Goal: Task Accomplishment & Management: Manage account settings

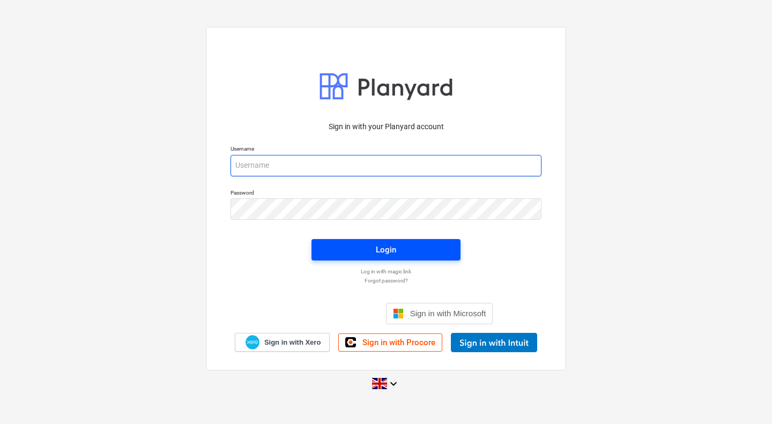
type input "[PERSON_NAME][EMAIL_ADDRESS][PERSON_NAME][DOMAIN_NAME]"
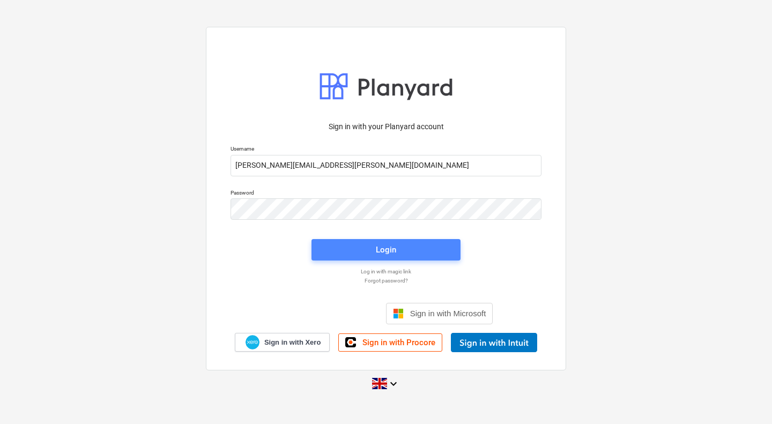
click at [397, 247] on span "Login" at bounding box center [386, 250] width 123 height 14
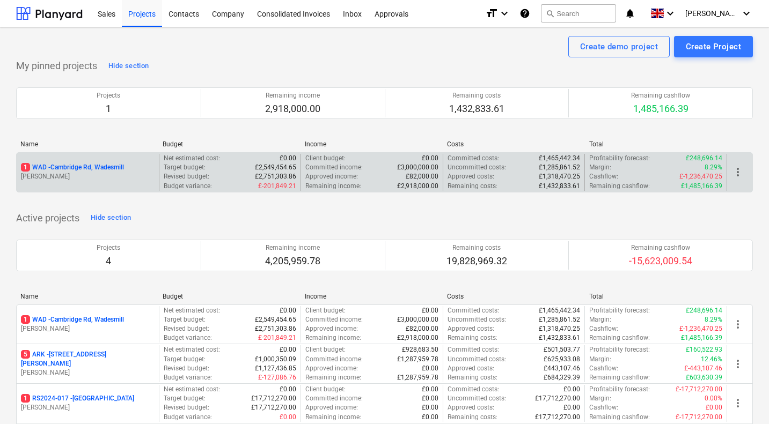
click at [86, 166] on p "1 WAD - Cambridge Rd, Wadesmill" at bounding box center [72, 167] width 103 height 9
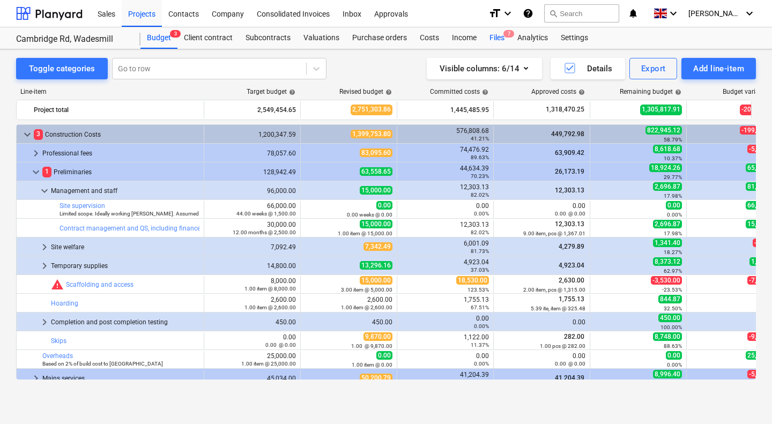
click at [496, 33] on div "Files 7" at bounding box center [497, 37] width 28 height 21
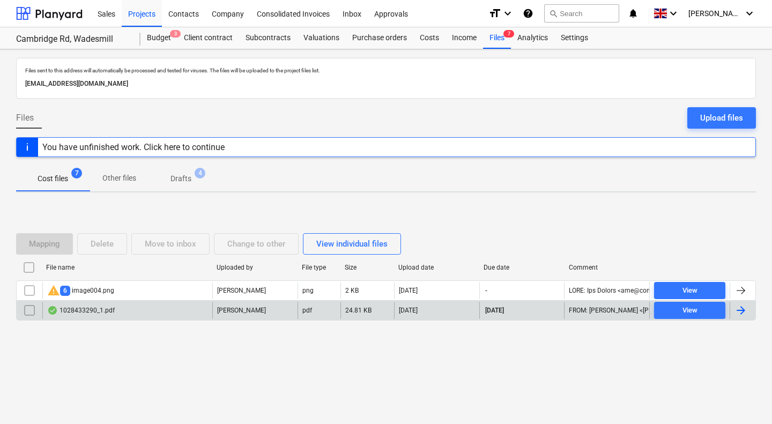
click at [87, 310] on div "1028433290_1.pdf" at bounding box center [81, 310] width 68 height 9
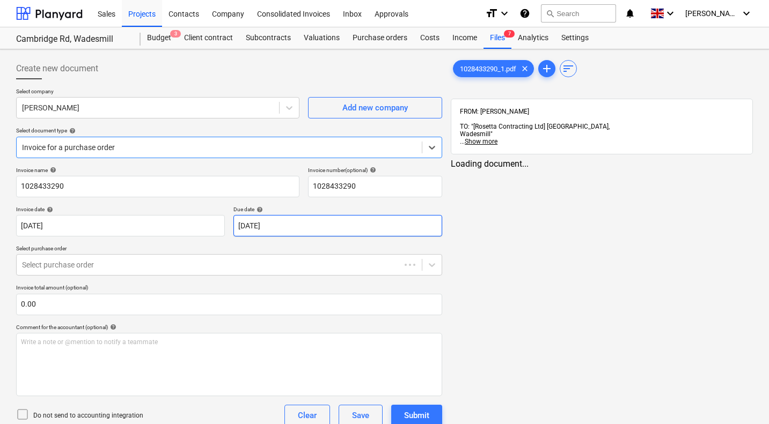
type input "1028433290"
type input "[DATE]"
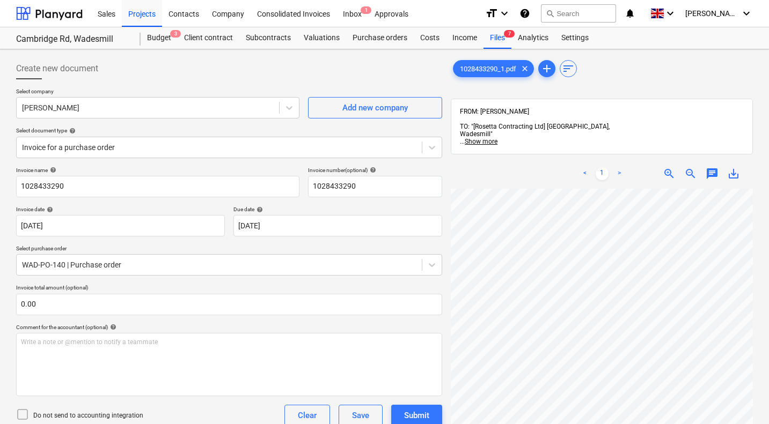
scroll to position [358, 402]
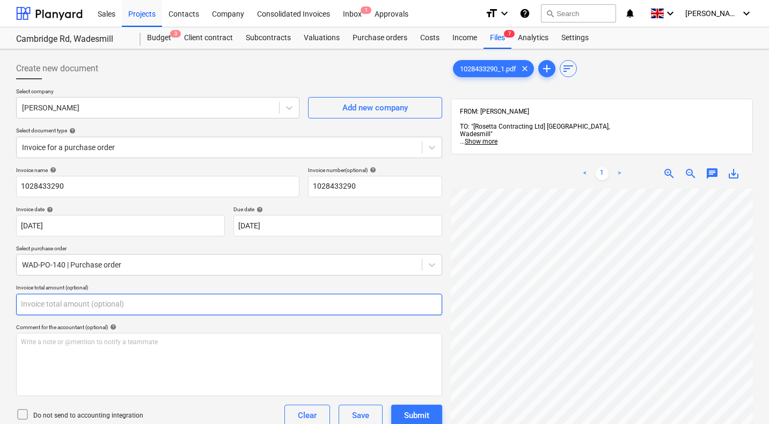
click at [96, 304] on input "text" at bounding box center [229, 304] width 426 height 21
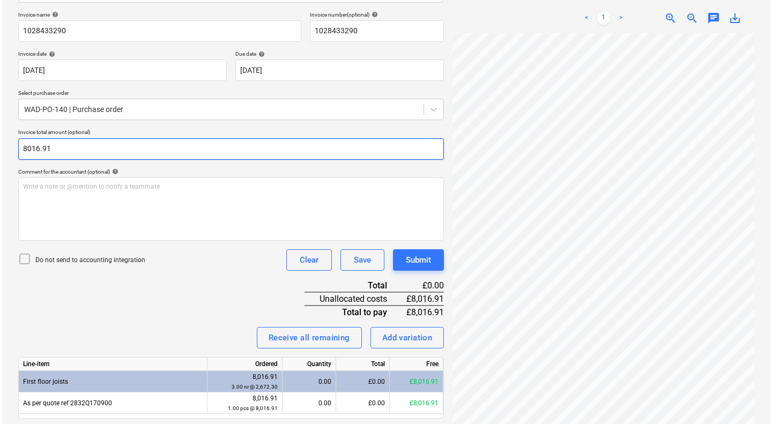
scroll to position [189, 0]
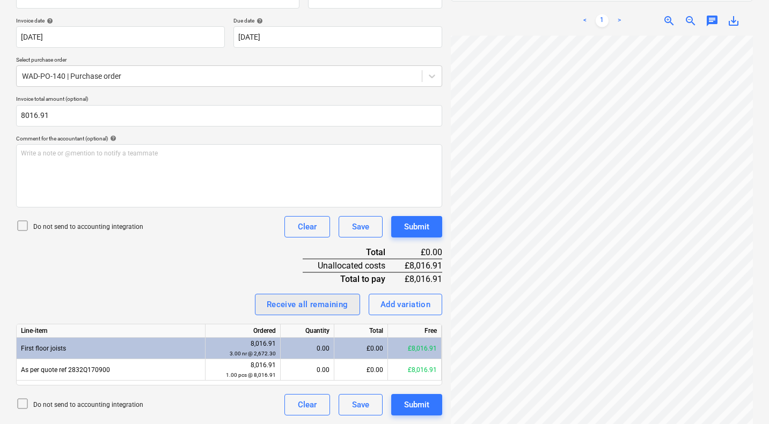
type input "8,016.91"
click at [306, 305] on div "Receive all remaining" at bounding box center [308, 305] width 82 height 14
click at [414, 227] on div "Submit" at bounding box center [416, 227] width 25 height 14
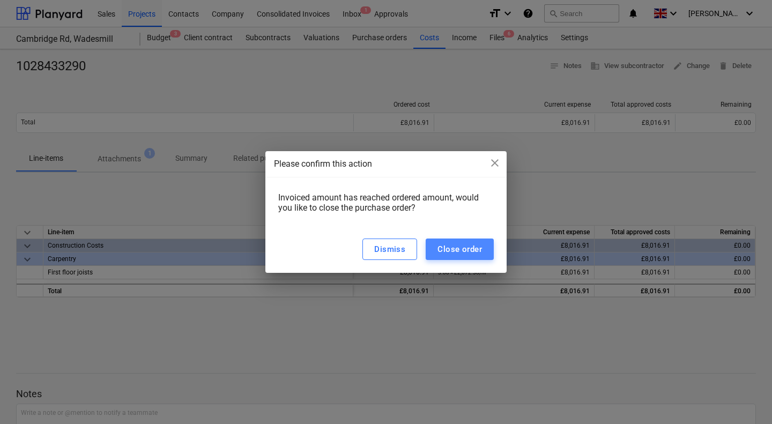
click at [467, 251] on div "Close order" at bounding box center [460, 249] width 45 height 14
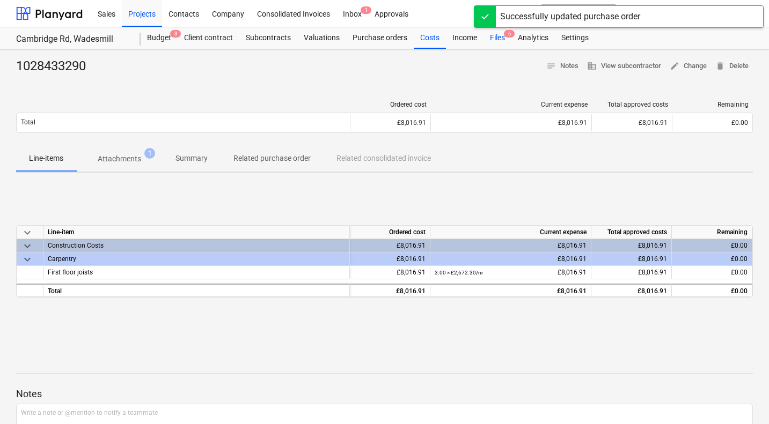
click at [488, 38] on div "Files 6" at bounding box center [497, 37] width 28 height 21
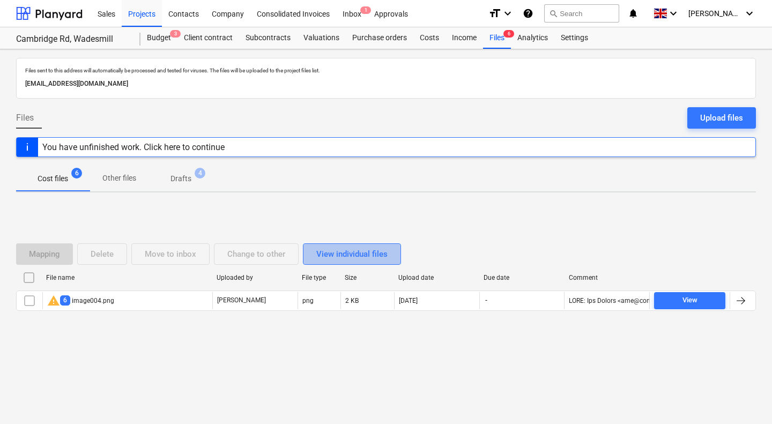
click at [360, 252] on div "View individual files" at bounding box center [351, 254] width 71 height 14
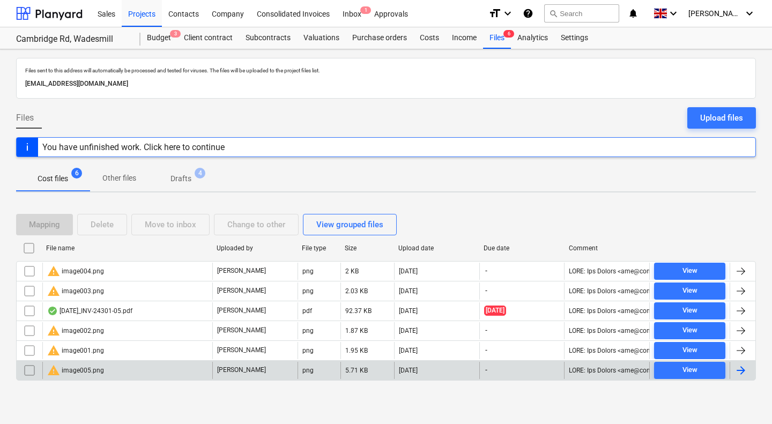
click at [30, 366] on input "checkbox" at bounding box center [29, 370] width 17 height 17
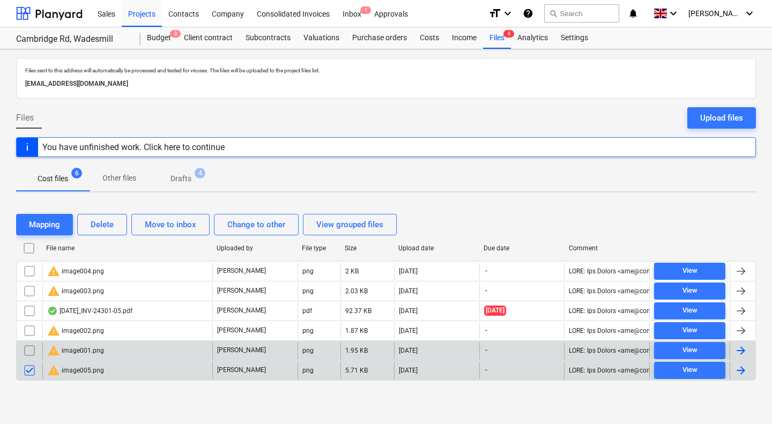
click at [32, 351] on input "checkbox" at bounding box center [29, 350] width 17 height 17
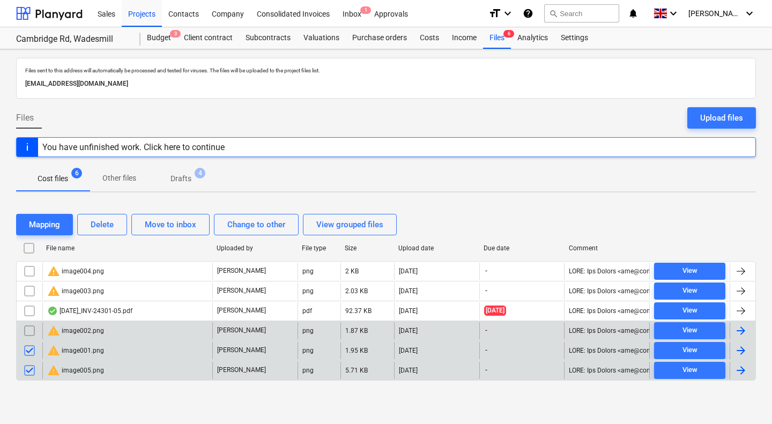
click at [33, 329] on input "checkbox" at bounding box center [29, 330] width 17 height 17
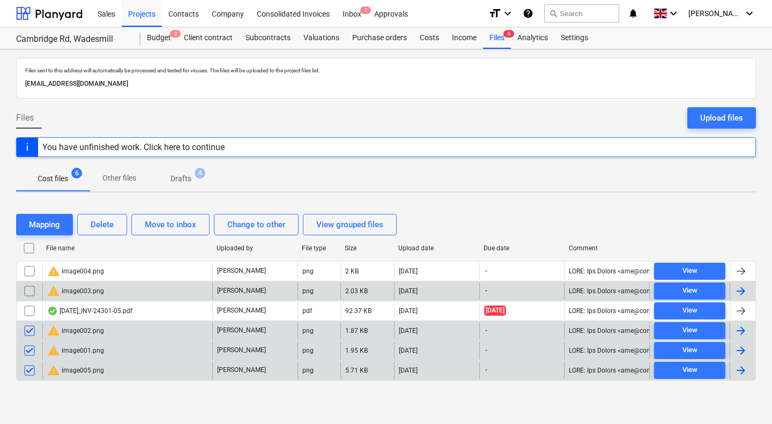
click at [32, 287] on input "checkbox" at bounding box center [29, 291] width 17 height 17
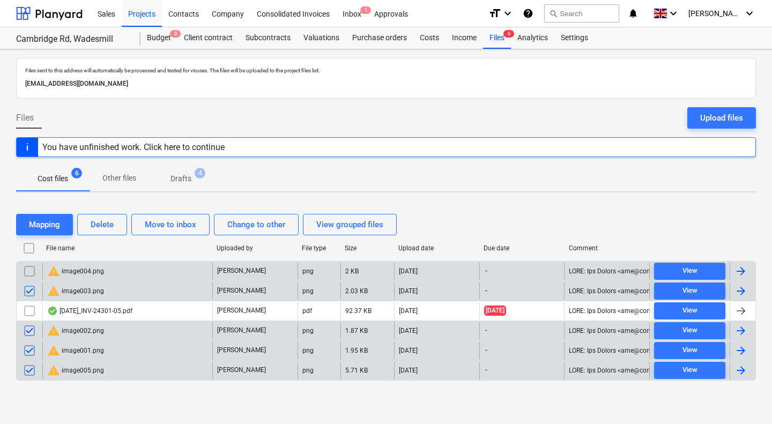
click at [34, 271] on input "checkbox" at bounding box center [29, 271] width 17 height 17
click at [106, 231] on div "Delete" at bounding box center [102, 225] width 23 height 14
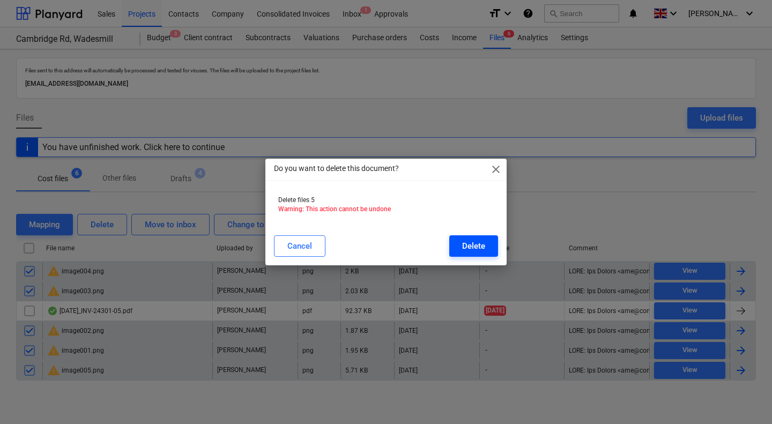
click at [469, 244] on div "Delete" at bounding box center [473, 246] width 23 height 14
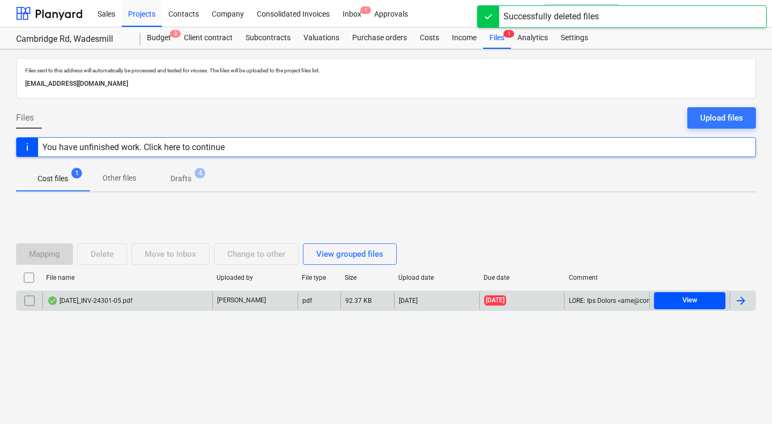
click at [692, 302] on div "View" at bounding box center [690, 300] width 15 height 12
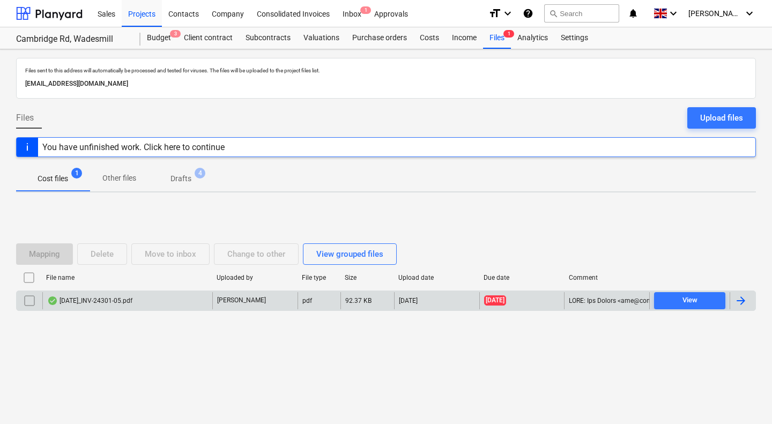
click at [92, 300] on div "[DATE]_INV-24301-05.pdf" at bounding box center [89, 301] width 85 height 9
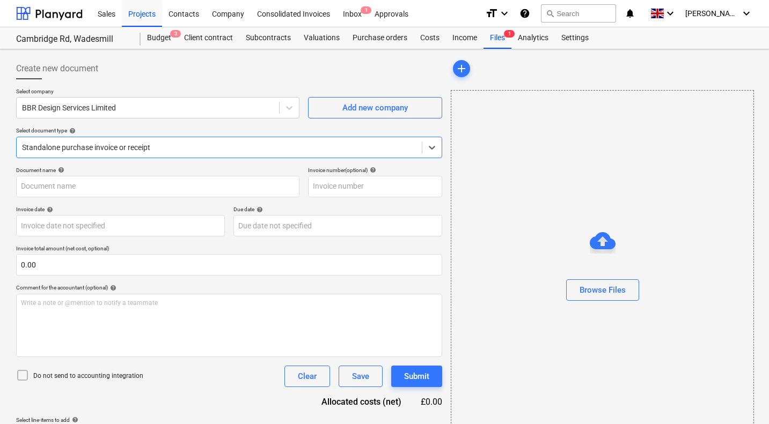
type input "INV-24301-05"
type input "[DATE]"
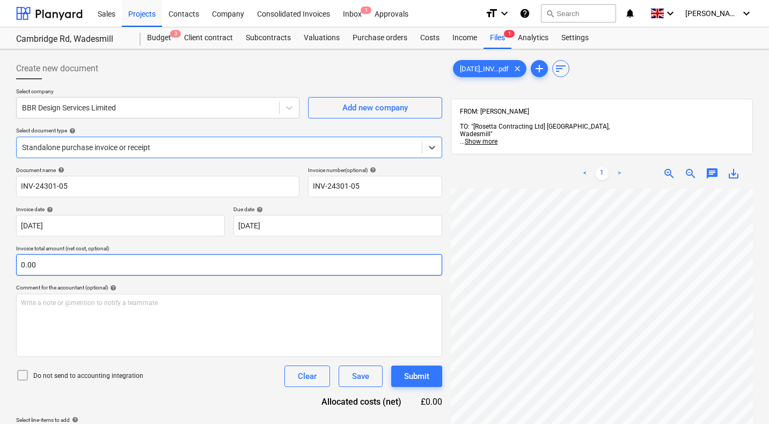
scroll to position [206, 0]
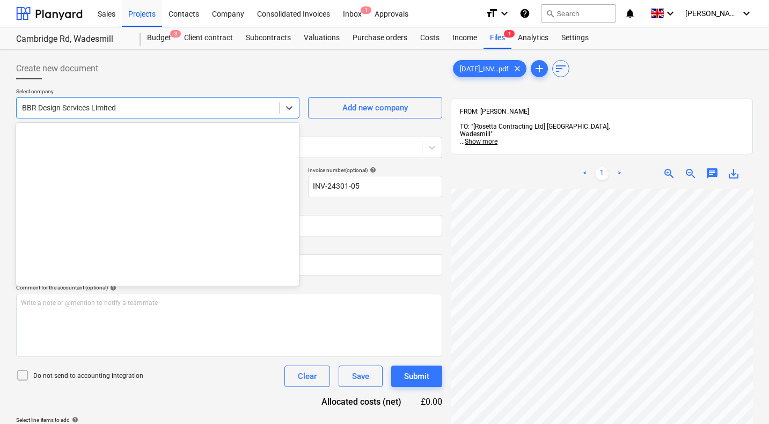
click at [167, 114] on div "BBR Design Services Limited" at bounding box center [148, 107] width 262 height 15
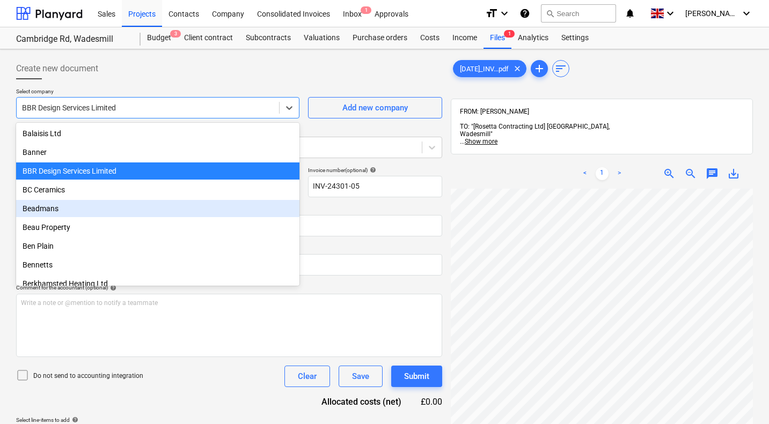
scroll to position [881, 0]
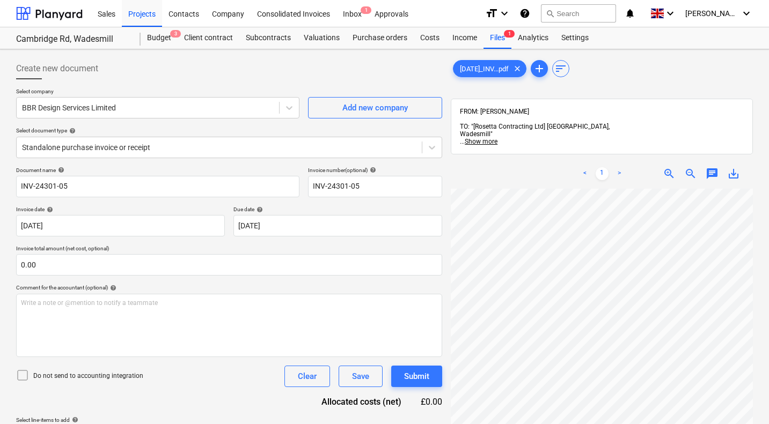
click at [264, 75] on div "Create new document" at bounding box center [229, 68] width 426 height 21
click at [150, 148] on div at bounding box center [219, 147] width 394 height 11
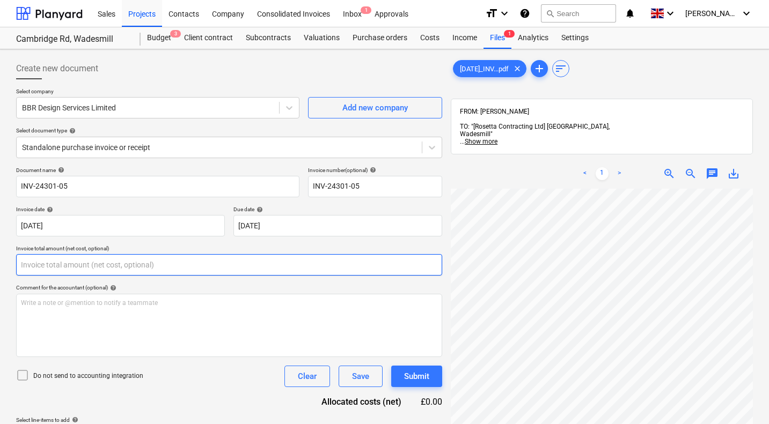
click at [163, 266] on input "text" at bounding box center [229, 264] width 426 height 21
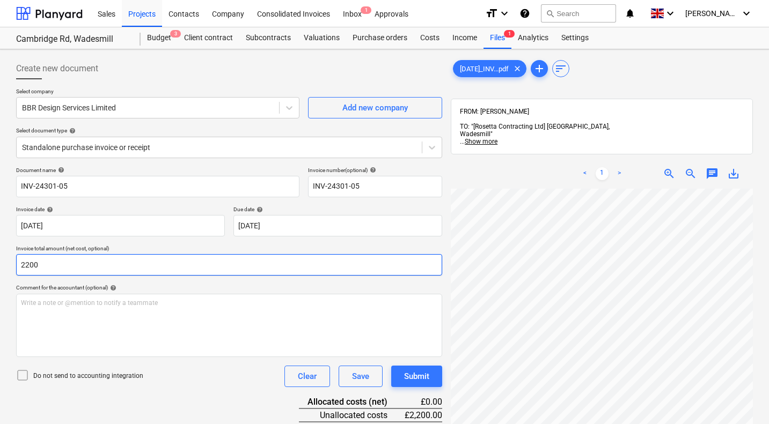
scroll to position [417, 90]
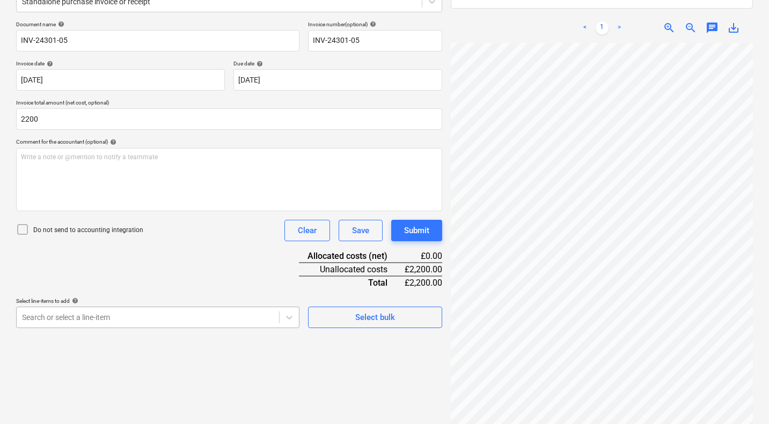
type input "2,200.00"
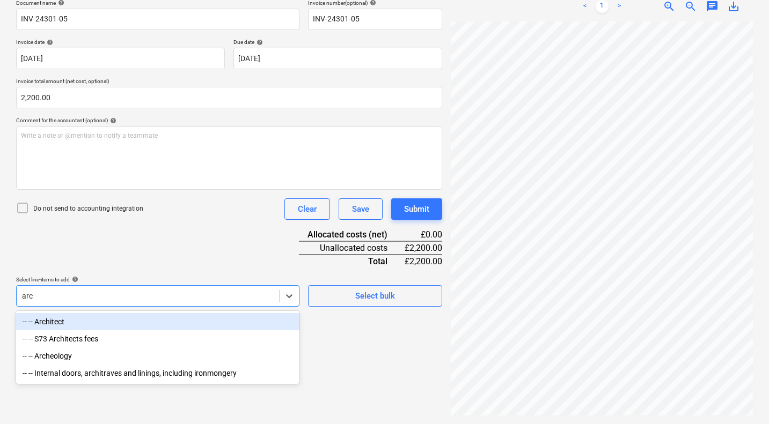
scroll to position [153, 0]
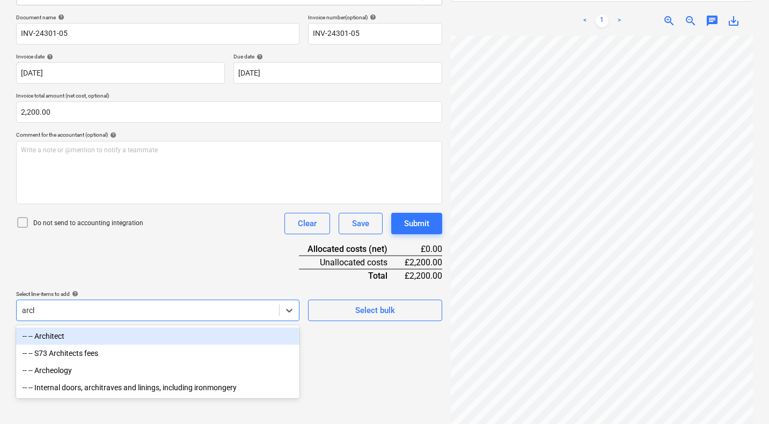
type input "archi"
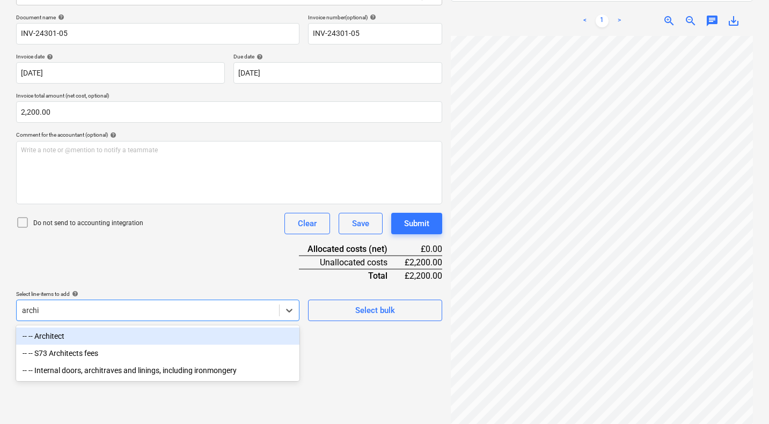
click at [77, 340] on div "-- -- Architect" at bounding box center [157, 336] width 283 height 17
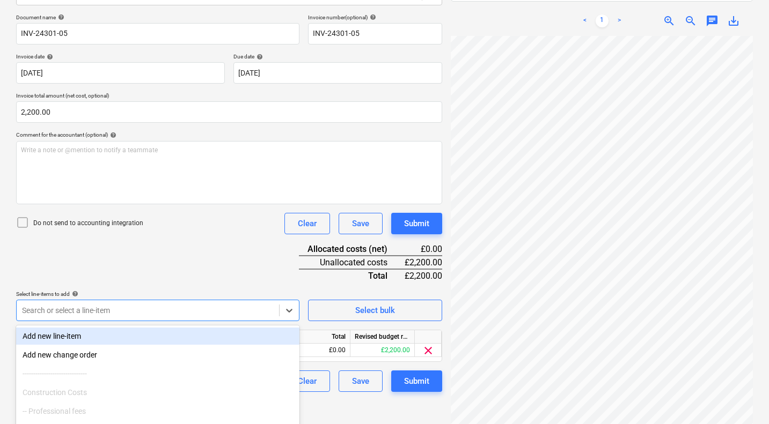
click at [184, 263] on div "Document name help INV-24301-05 Invoice number (optional) help INV-24301-05 Inv…" at bounding box center [229, 203] width 426 height 378
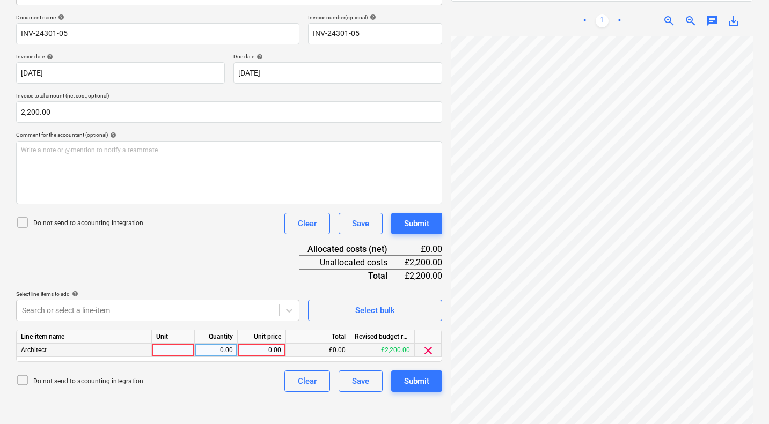
click at [264, 345] on div "0.00" at bounding box center [261, 350] width 39 height 13
type input "2200"
click at [239, 285] on div "Document name help INV-24301-05 Invoice number (optional) help INV-24301-05 Inv…" at bounding box center [229, 203] width 426 height 378
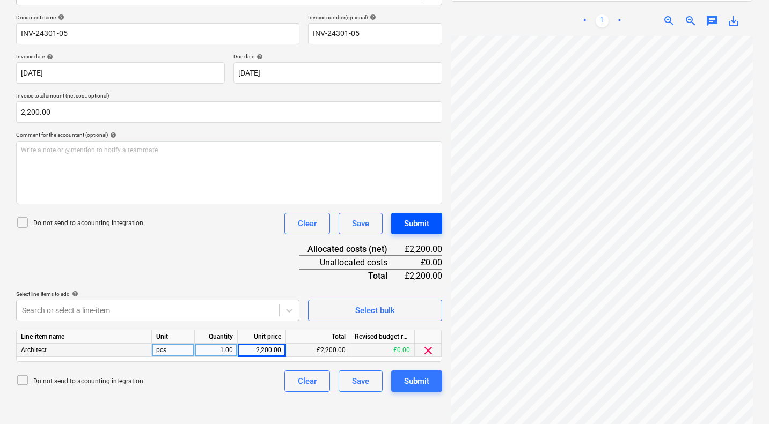
click at [414, 226] on div "Submit" at bounding box center [416, 224] width 25 height 14
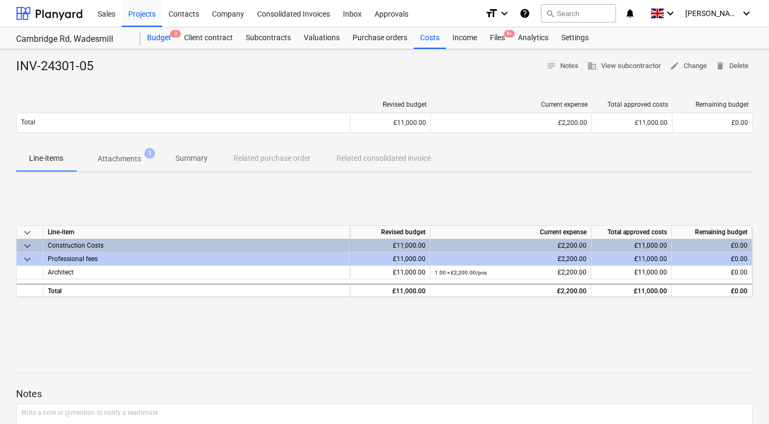
click at [162, 40] on div "Budget 3" at bounding box center [159, 37] width 37 height 21
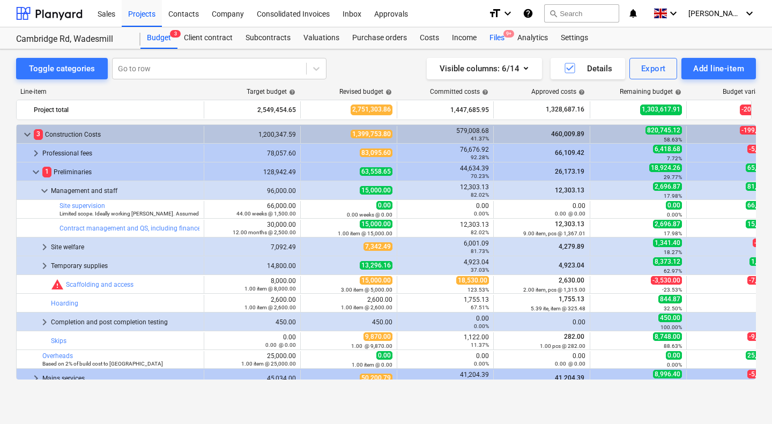
click at [498, 37] on div "Files 9+" at bounding box center [497, 37] width 28 height 21
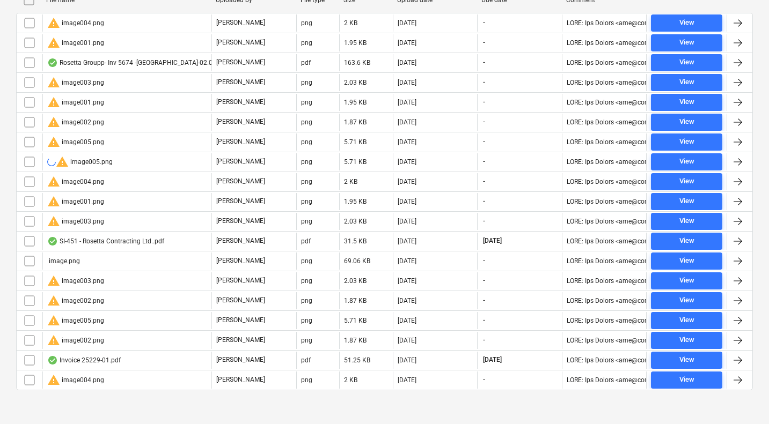
scroll to position [253, 0]
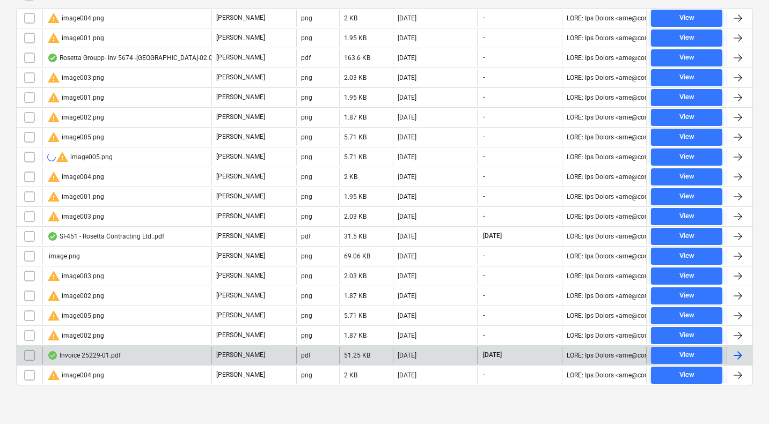
click at [93, 354] on div "Invoice 25229-01.pdf" at bounding box center [83, 355] width 73 height 9
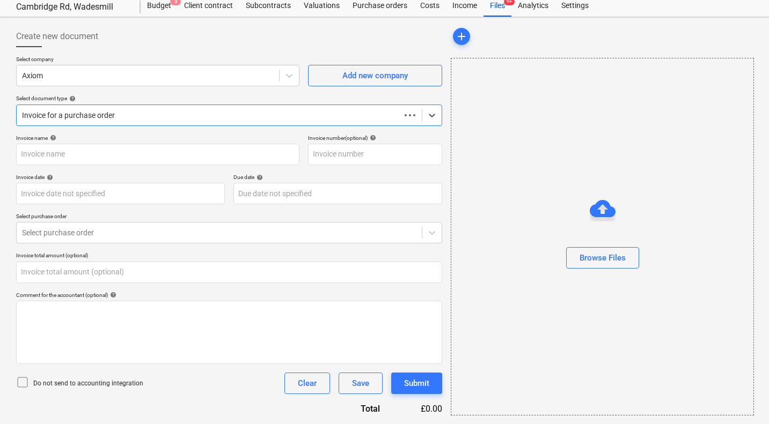
scroll to position [32, 0]
type input "0.00"
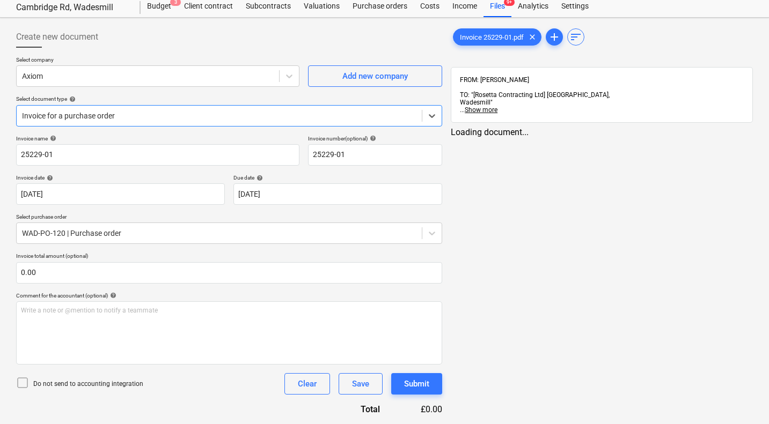
type input "25229-01"
type input "[DATE]"
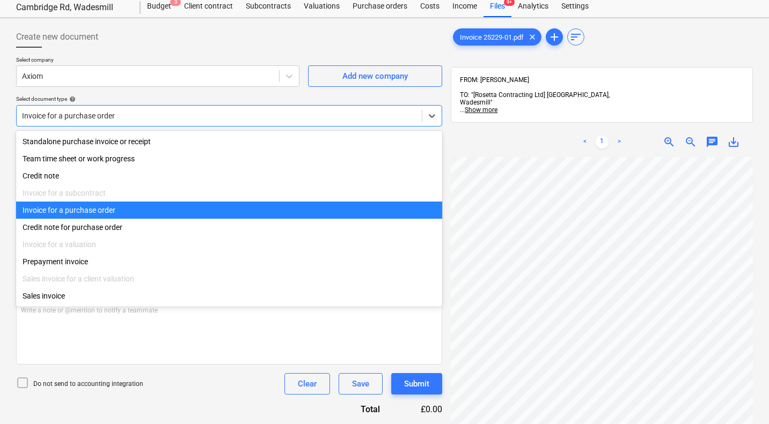
click at [176, 112] on div at bounding box center [219, 115] width 394 height 11
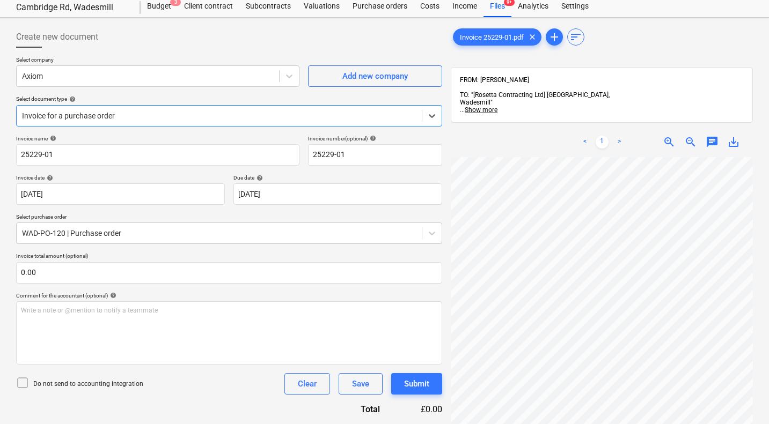
click at [176, 112] on div at bounding box center [219, 115] width 394 height 11
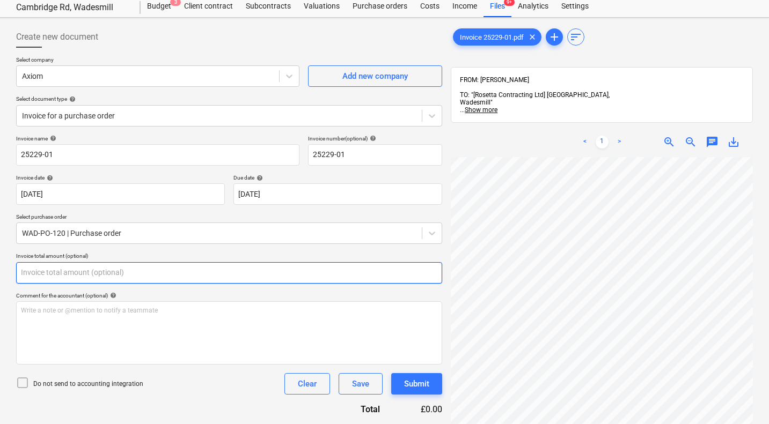
click at [253, 276] on input "text" at bounding box center [229, 272] width 426 height 21
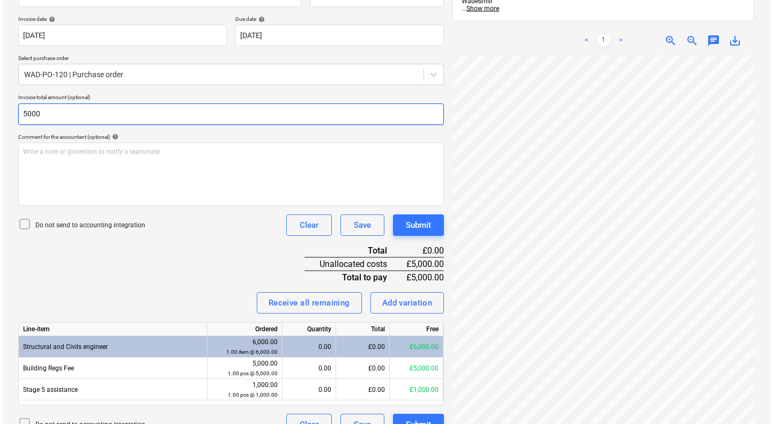
scroll to position [210, 0]
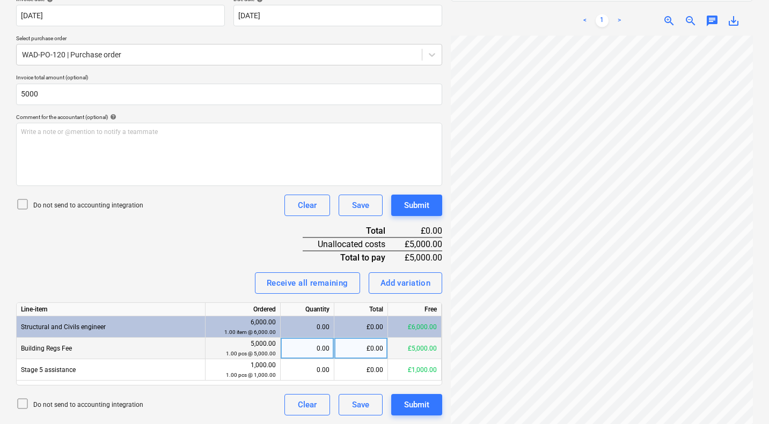
type input "5,000.00"
click at [353, 347] on div "£0.00" at bounding box center [361, 348] width 54 height 21
type input "5000"
click at [149, 254] on div "Invoice name help 25229-01 Invoice number (optional) help 25229-01 Invoice date…" at bounding box center [229, 186] width 426 height 459
click at [419, 207] on div "Submit" at bounding box center [416, 205] width 25 height 14
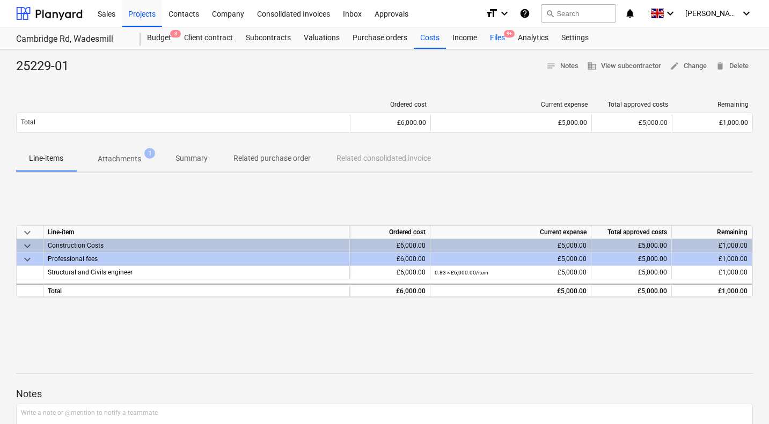
click at [499, 35] on div "Files 9+" at bounding box center [497, 37] width 28 height 21
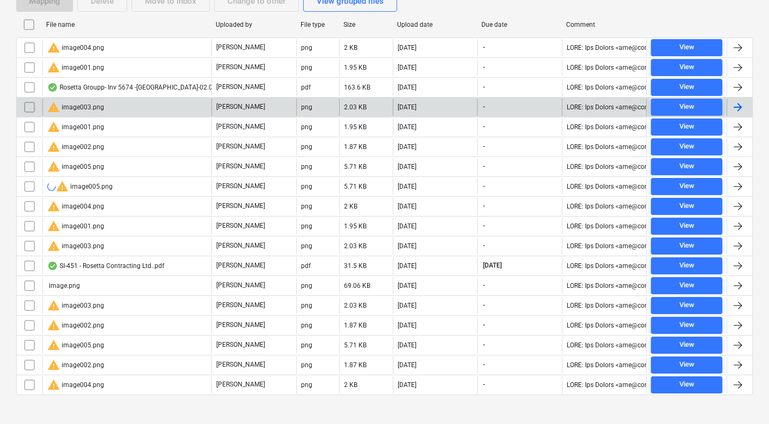
scroll to position [224, 0]
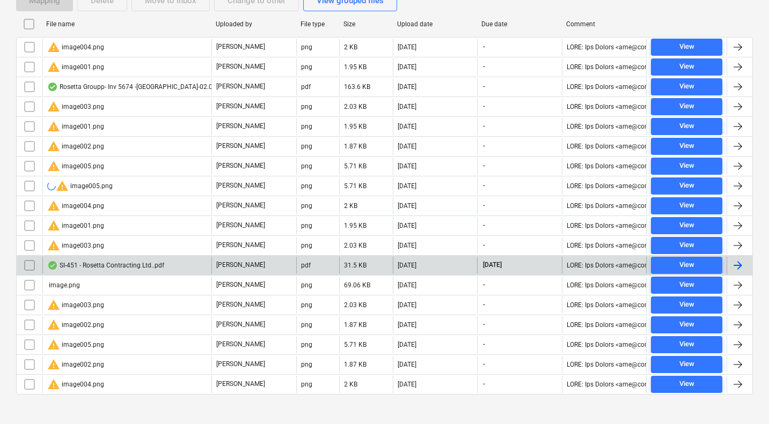
click at [133, 263] on div "SI-451 - Rosetta Contracting Ltd..pdf" at bounding box center [105, 265] width 117 height 9
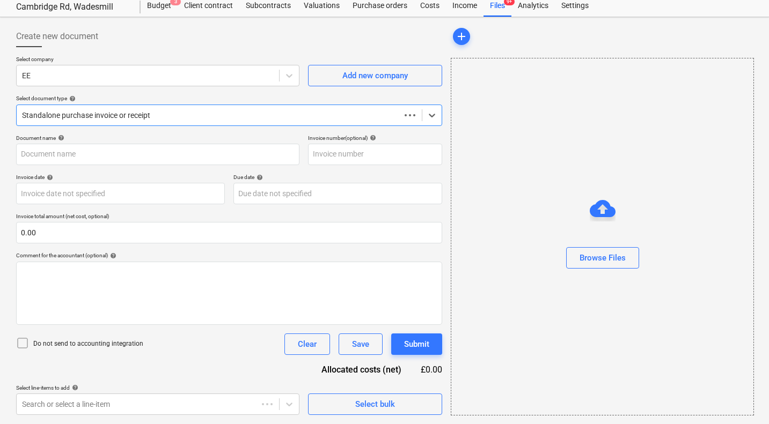
scroll to position [32, 0]
type input "SI-451"
type input "[DATE]"
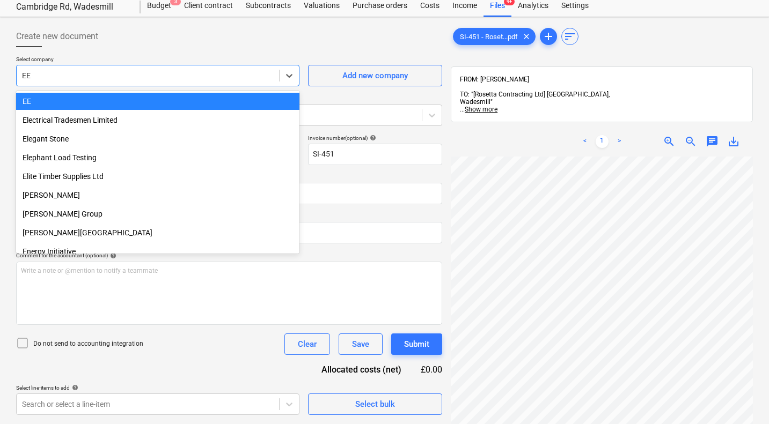
click at [209, 78] on div at bounding box center [148, 75] width 252 height 11
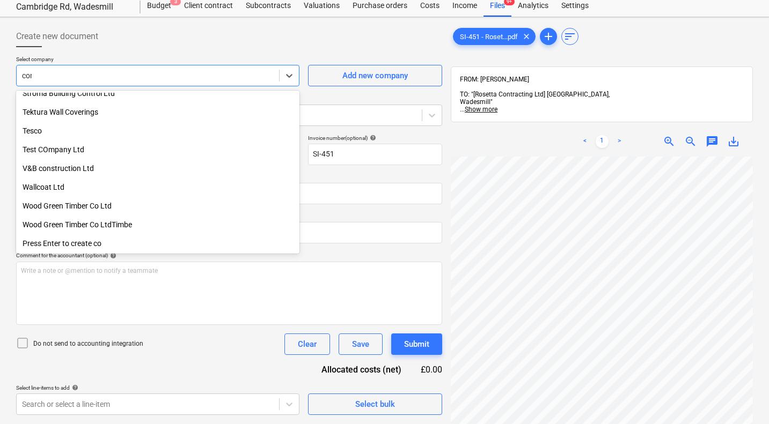
scroll to position [440, 0]
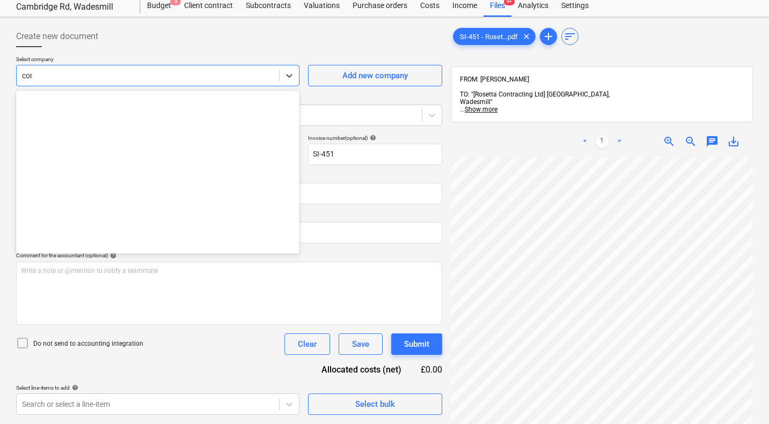
type input "conk"
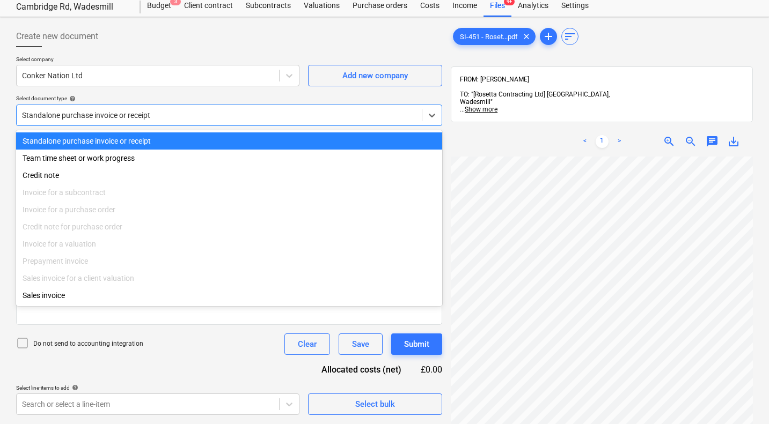
click at [197, 111] on div at bounding box center [219, 115] width 394 height 11
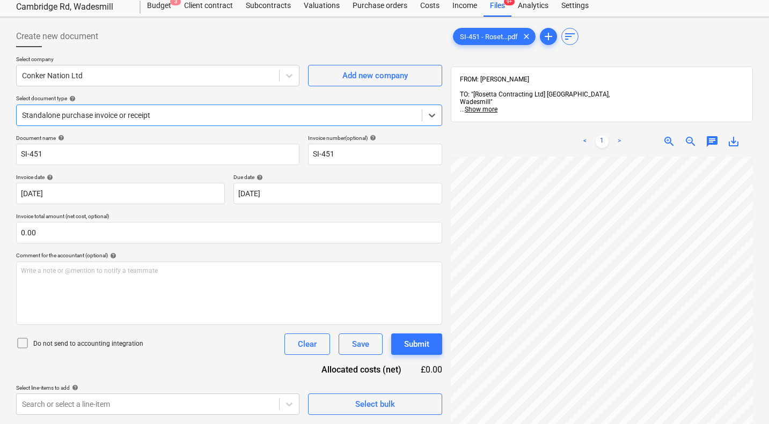
click at [197, 111] on div at bounding box center [219, 115] width 394 height 11
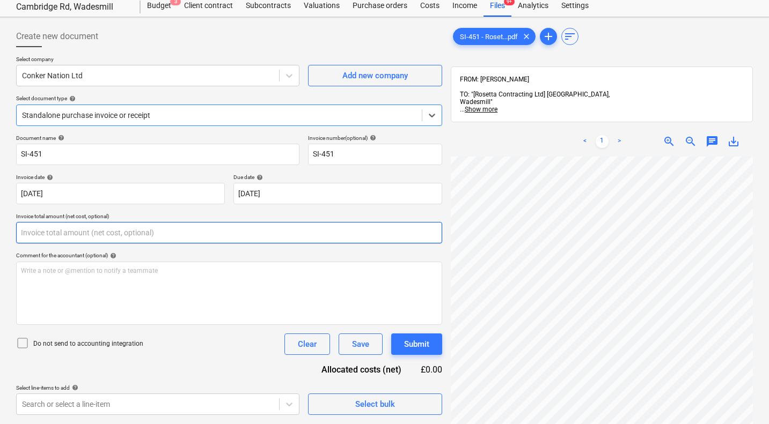
click at [198, 230] on input "text" at bounding box center [229, 232] width 426 height 21
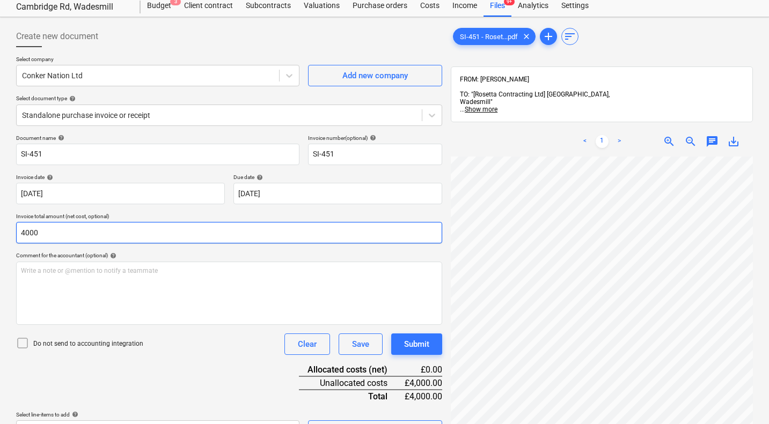
scroll to position [153, 0]
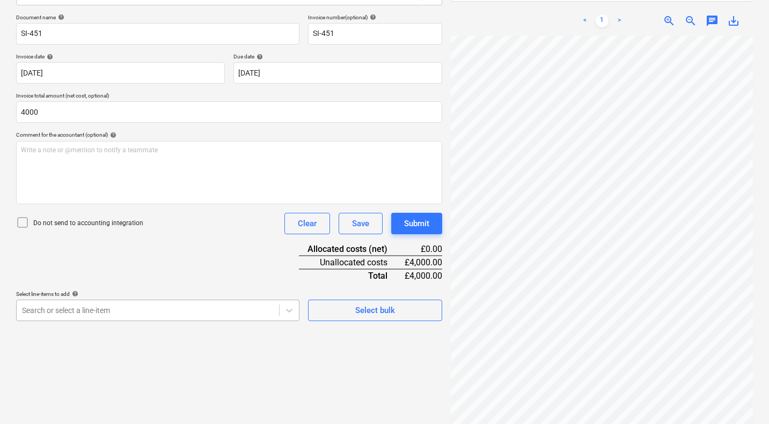
type input "4,000.00"
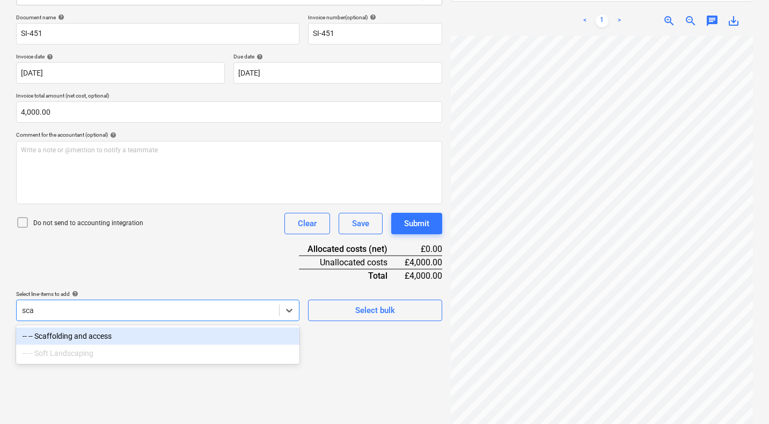
type input "scaf"
click at [140, 333] on div "-- -- Scaffolding and access" at bounding box center [157, 336] width 283 height 17
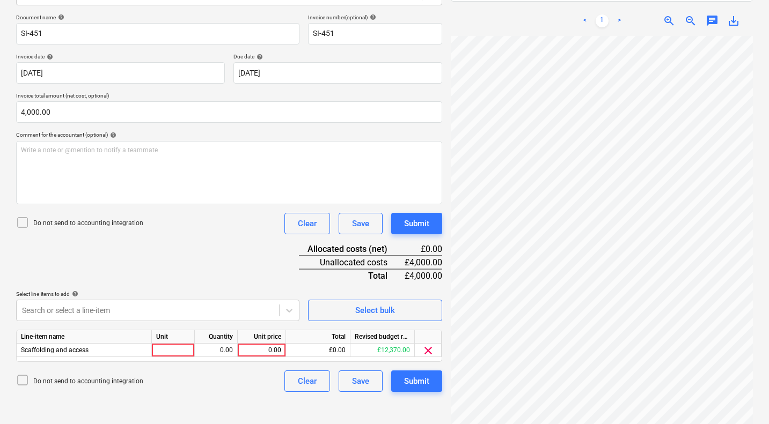
click at [205, 259] on div "Document name help SI-451 Invoice number (optional) help SI-451 Invoice date he…" at bounding box center [229, 203] width 426 height 378
click at [264, 352] on div "0.00" at bounding box center [261, 350] width 39 height 13
type input "4000"
click at [123, 252] on div "Document name help SI-451 Invoice number (optional) help SI-451 Invoice date he…" at bounding box center [229, 203] width 426 height 378
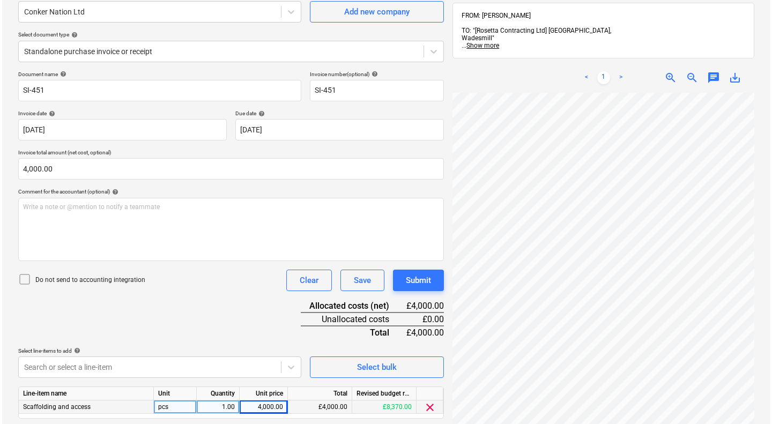
scroll to position [98, 0]
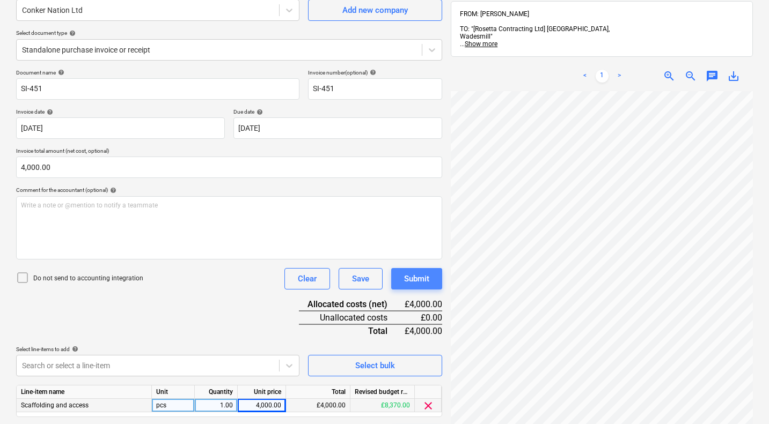
click at [414, 277] on div "Submit" at bounding box center [416, 279] width 25 height 14
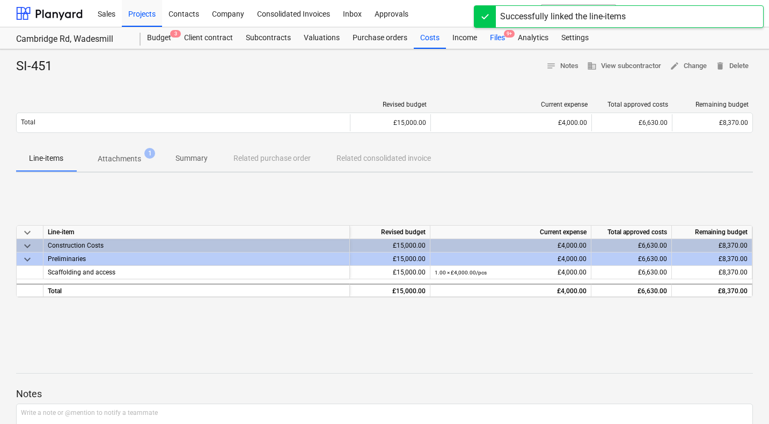
click at [498, 35] on div "Files 9+" at bounding box center [497, 37] width 28 height 21
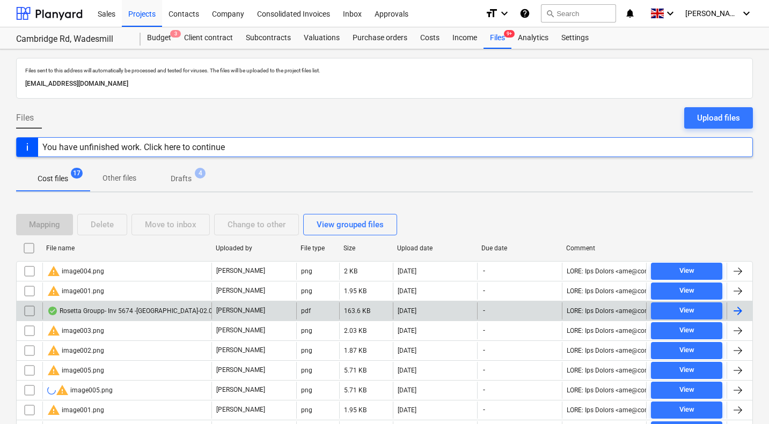
click at [128, 307] on div "Rosetta Groupp- Inv 5674 -[GEOGRAPHIC_DATA]-02.09.25.pdf" at bounding box center [141, 311] width 189 height 9
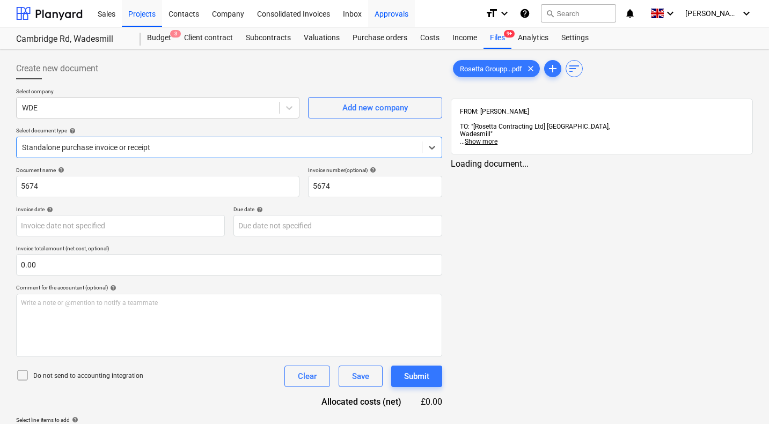
type input "5674"
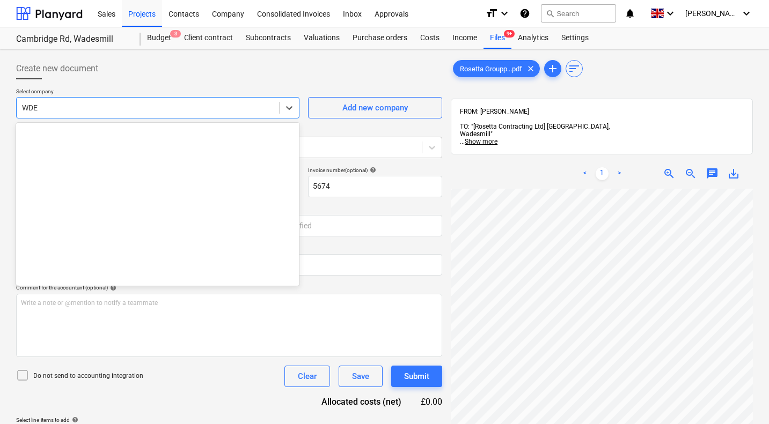
scroll to position [9931, 0]
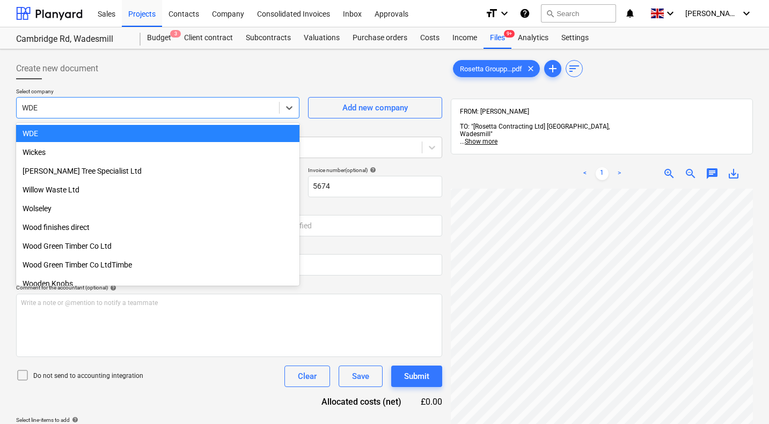
click at [156, 105] on div at bounding box center [148, 107] width 252 height 11
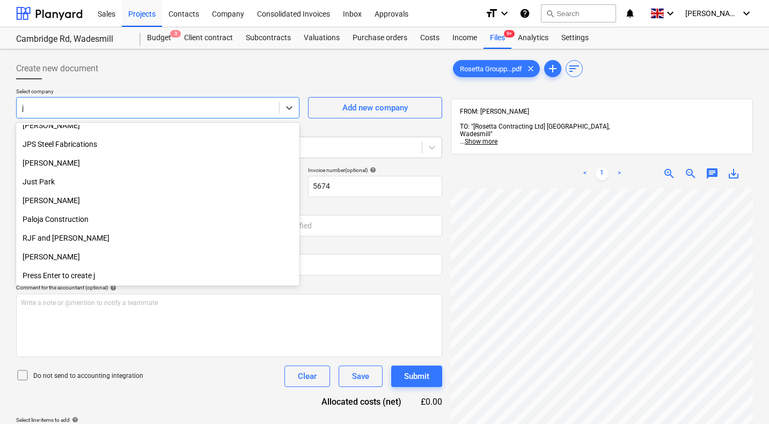
scroll to position [346, 0]
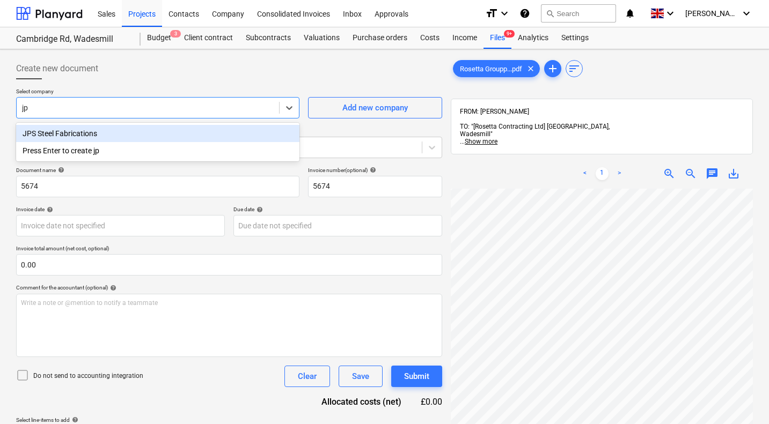
type input "jps"
click at [91, 135] on div "JPS Steel Fabrications" at bounding box center [157, 133] width 283 height 17
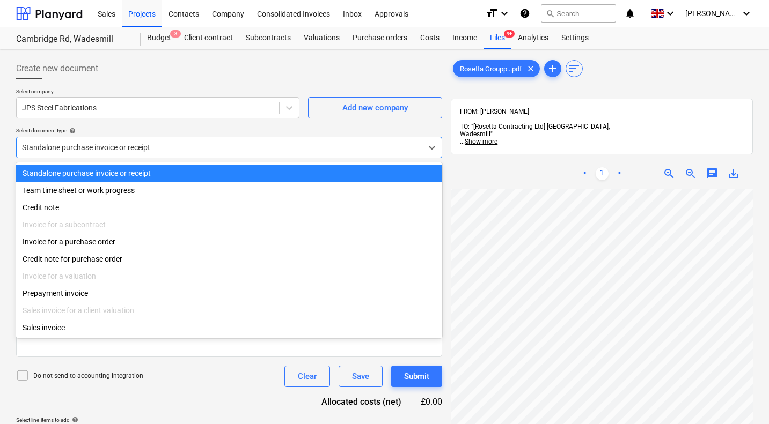
click at [178, 150] on div at bounding box center [219, 147] width 394 height 11
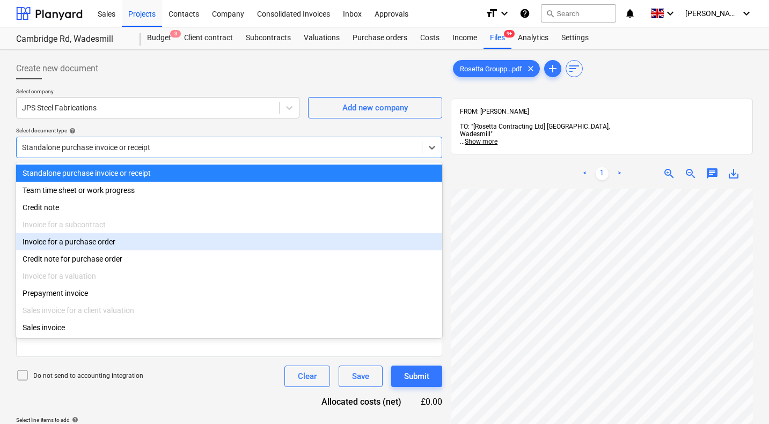
click at [111, 246] on div "Invoice for a purchase order" at bounding box center [229, 241] width 426 height 17
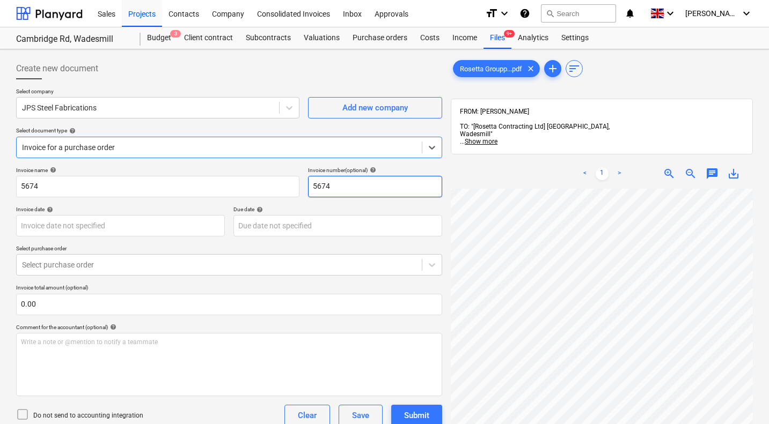
scroll to position [310, 422]
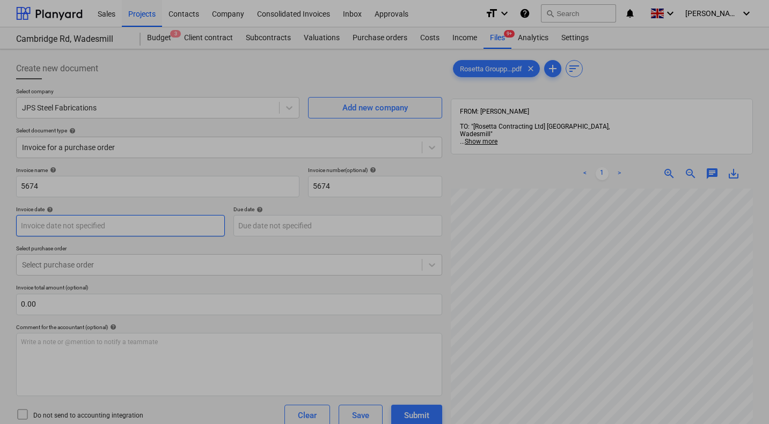
click at [67, 227] on body "Sales Projects Contacts Company Consolidated Invoices Inbox Approvals format_si…" at bounding box center [384, 212] width 769 height 424
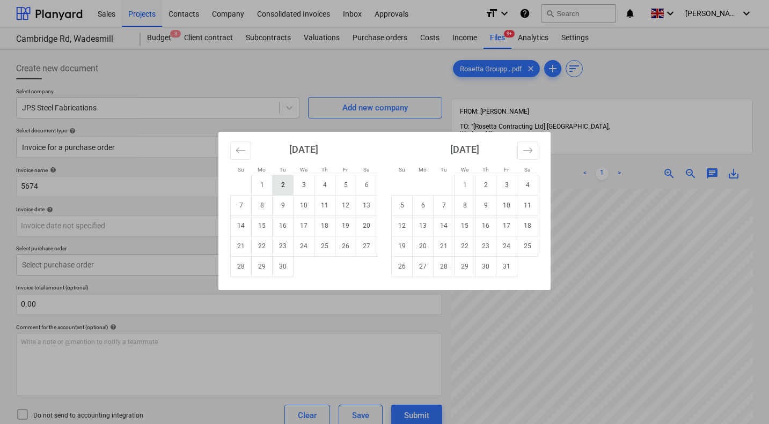
click at [288, 182] on td "2" at bounding box center [282, 185] width 21 height 20
type input "[DATE]"
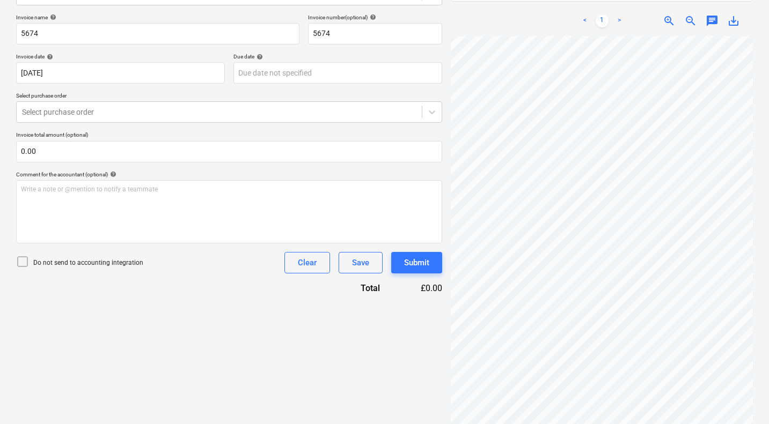
scroll to position [629, 406]
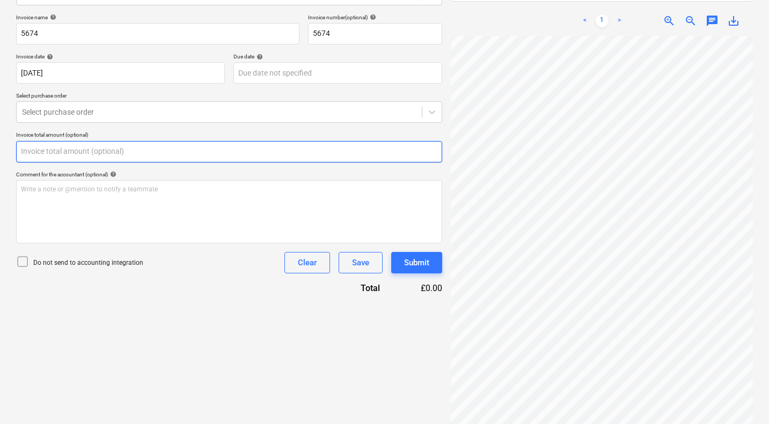
click at [225, 157] on input "text" at bounding box center [229, 151] width 426 height 21
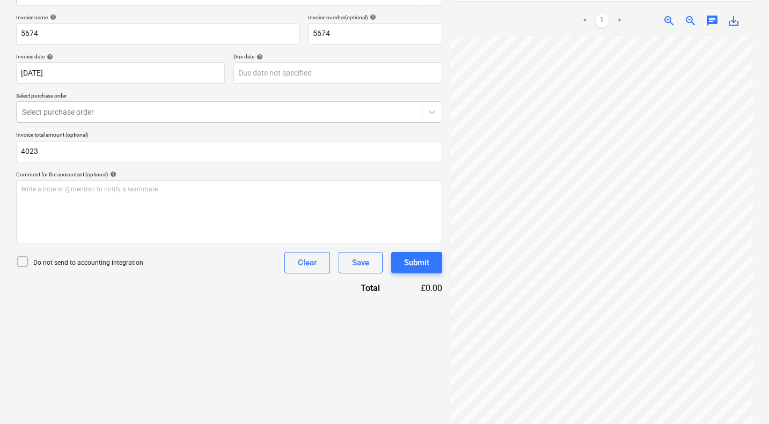
type input "4,023.00"
click at [208, 300] on div "Create new document Select company JPS Steel Fabrications Add new company Selec…" at bounding box center [229, 168] width 434 height 534
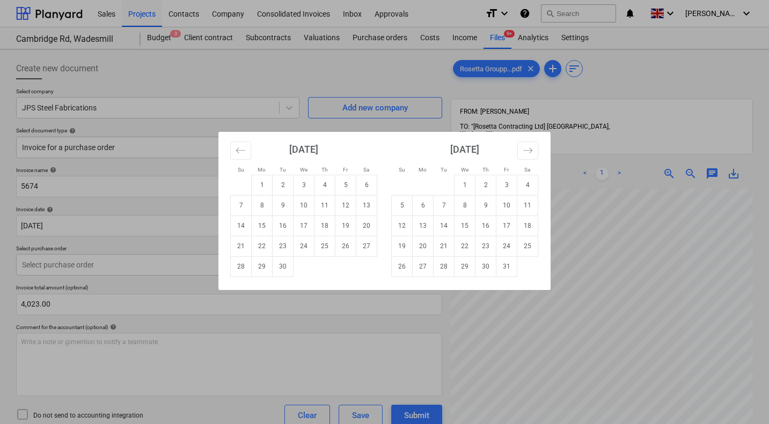
click at [264, 226] on body "Sales Projects Contacts Company Consolidated Invoices Inbox Approvals format_si…" at bounding box center [384, 212] width 769 height 424
click at [284, 227] on td "16" at bounding box center [282, 226] width 21 height 20
type input "[DATE]"
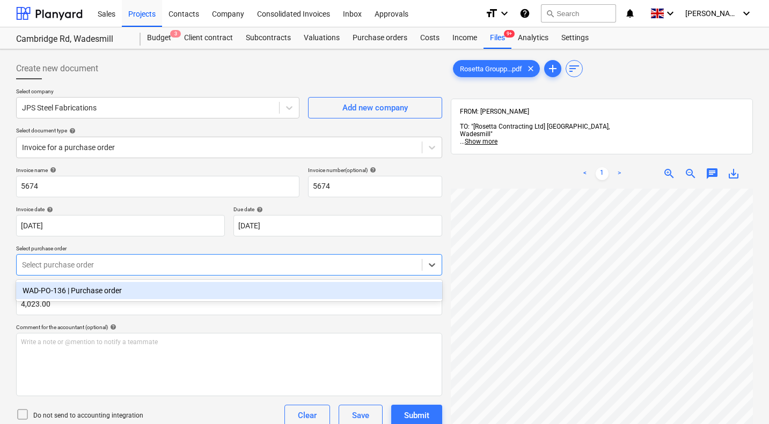
click at [205, 265] on div at bounding box center [219, 265] width 394 height 11
click at [182, 289] on div "WAD-PO-136 | Purchase order" at bounding box center [229, 290] width 426 height 17
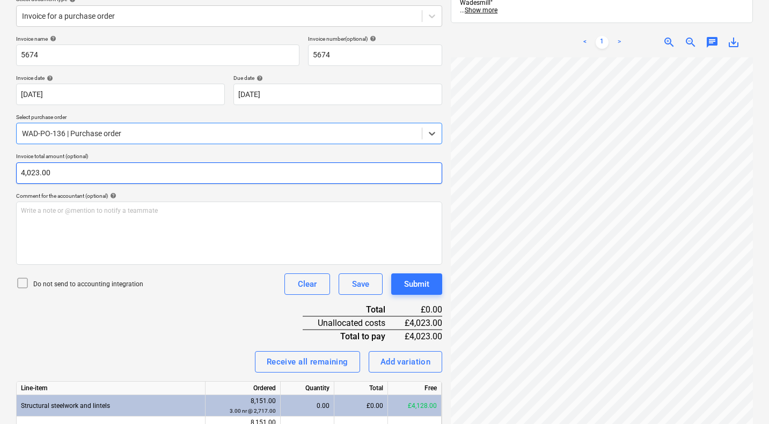
scroll to position [189, 0]
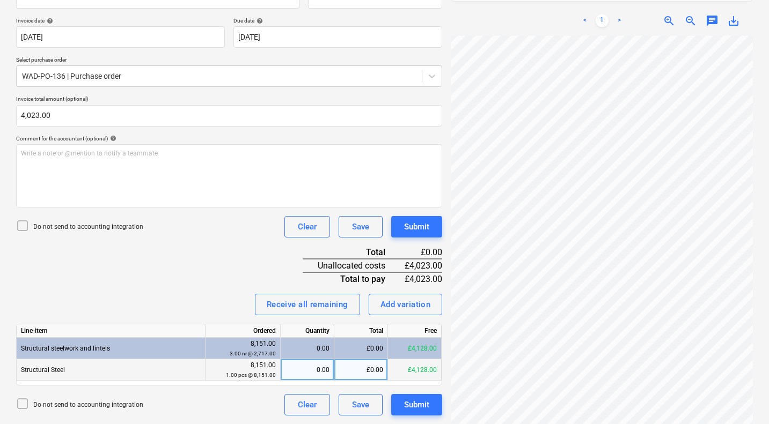
click at [356, 368] on div "£0.00" at bounding box center [361, 369] width 54 height 21
type input "4023"
click at [202, 295] on div "Receive all remaining Add variation" at bounding box center [229, 304] width 426 height 21
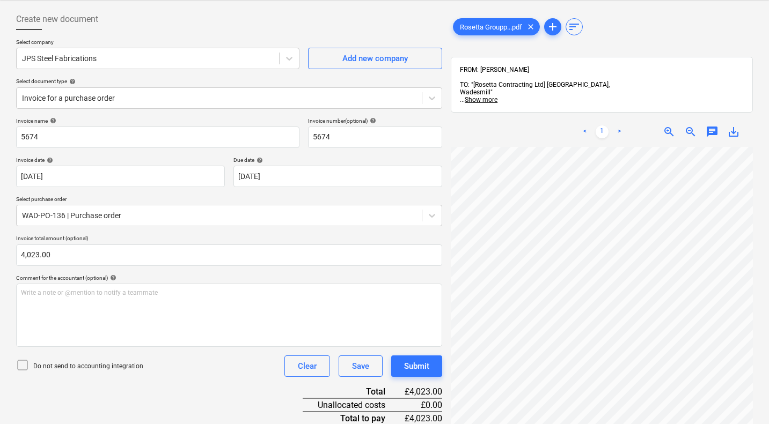
scroll to position [47, 0]
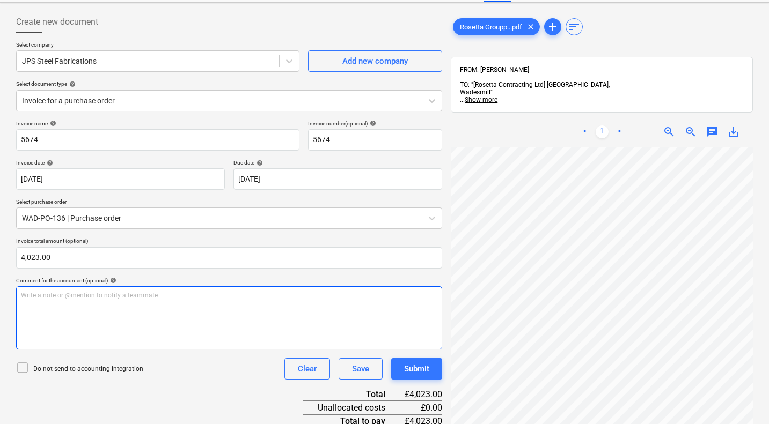
click at [150, 297] on p "Write a note or @mention to notify a teammate [PERSON_NAME]" at bounding box center [229, 295] width 416 height 9
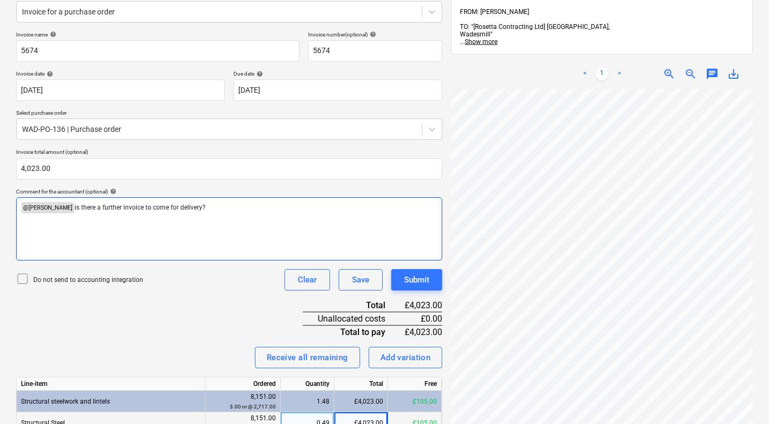
scroll to position [630, 349]
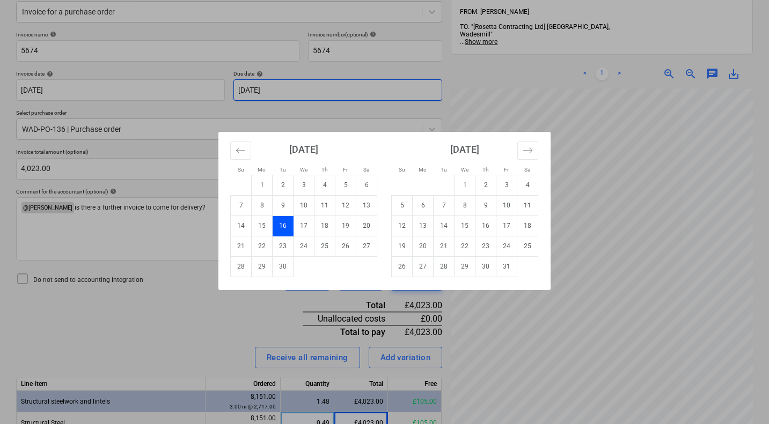
click at [267, 90] on body "Sales Projects Contacts Company Consolidated Invoices Inbox Approvals format_si…" at bounding box center [384, 76] width 769 height 424
click at [280, 207] on td "9" at bounding box center [282, 205] width 21 height 20
type input "[DATE]"
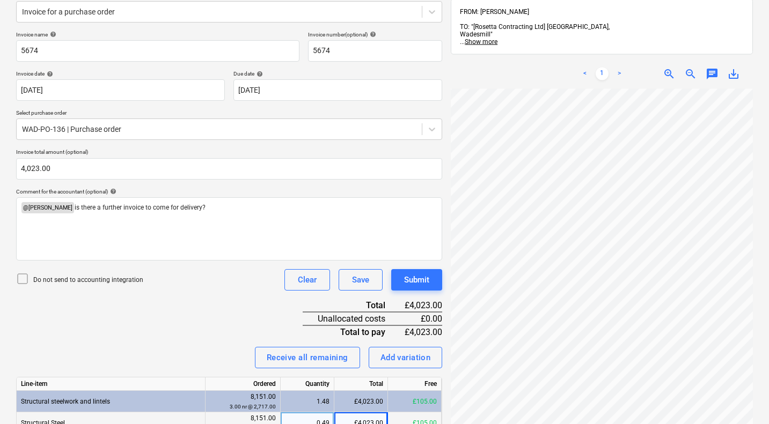
click at [209, 312] on div "Invoice name help 5674 Invoice number (optional) help 5674 Invoice date help [D…" at bounding box center [229, 250] width 426 height 438
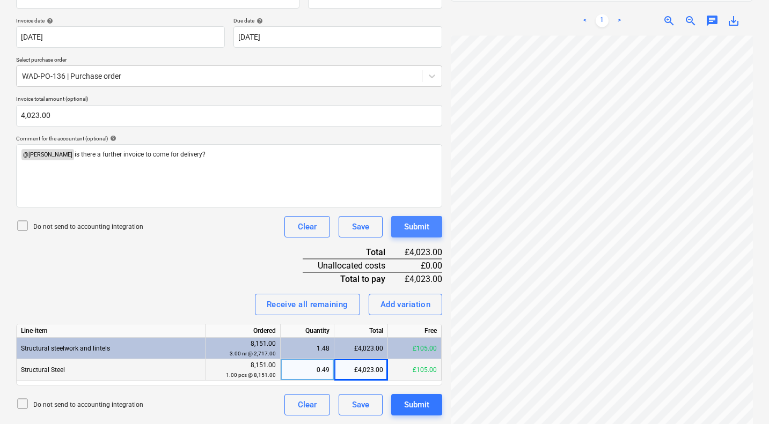
click at [414, 231] on div "Submit" at bounding box center [416, 227] width 25 height 14
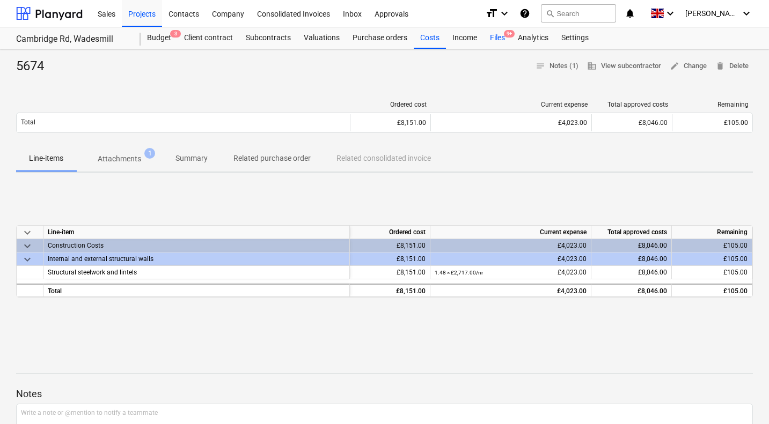
click at [495, 37] on div "Files 9+" at bounding box center [497, 37] width 28 height 21
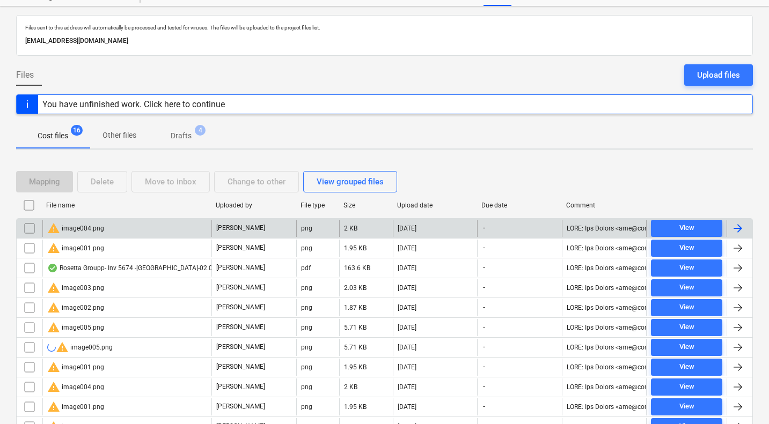
scroll to position [156, 0]
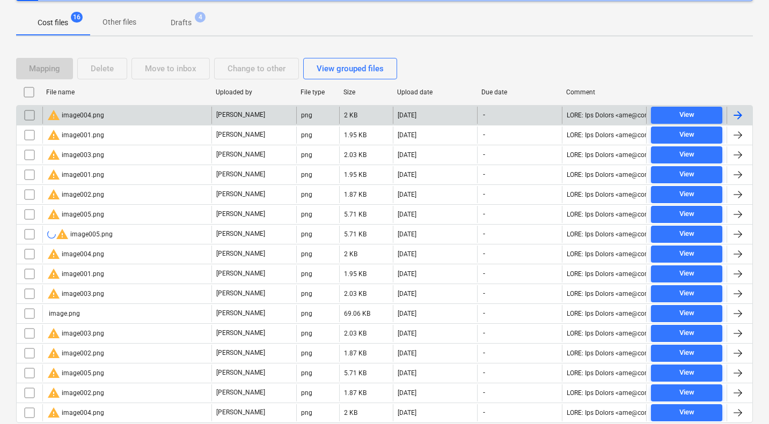
scroll to position [194, 0]
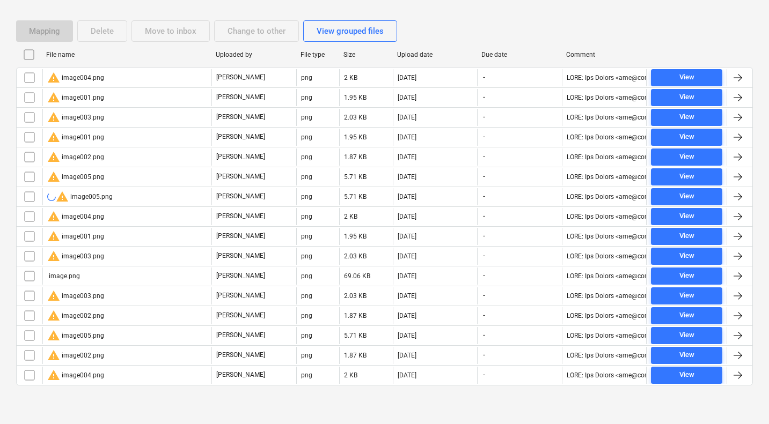
click at [31, 54] on input "checkbox" at bounding box center [28, 54] width 17 height 17
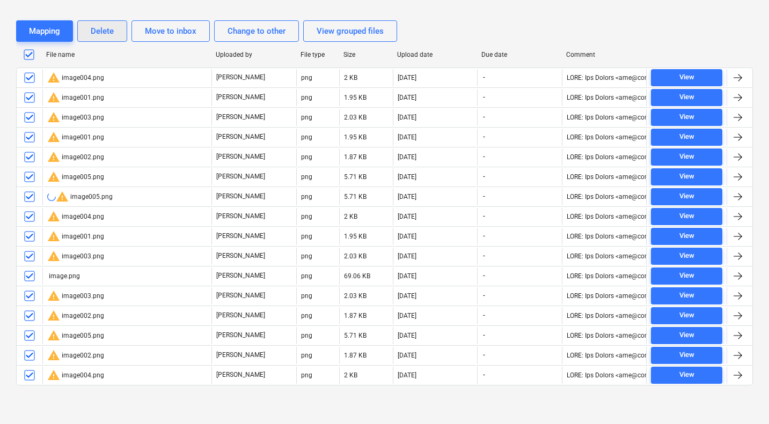
click at [102, 33] on div "Delete" at bounding box center [102, 31] width 23 height 14
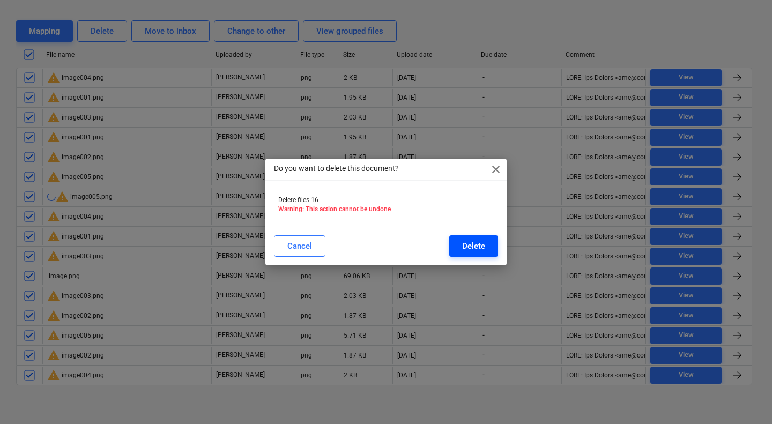
click at [482, 241] on div "Delete" at bounding box center [473, 246] width 23 height 14
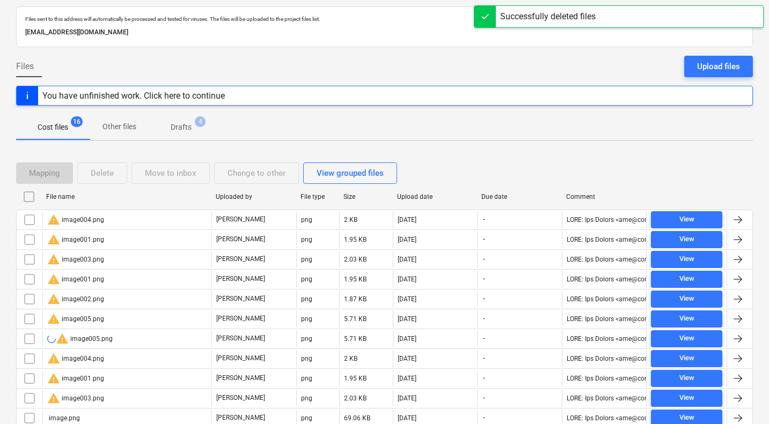
scroll to position [46, 0]
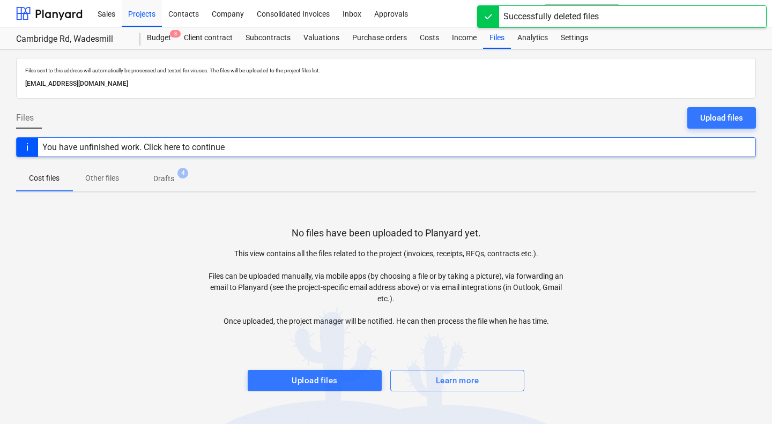
click at [167, 178] on p "Drafts" at bounding box center [163, 178] width 21 height 11
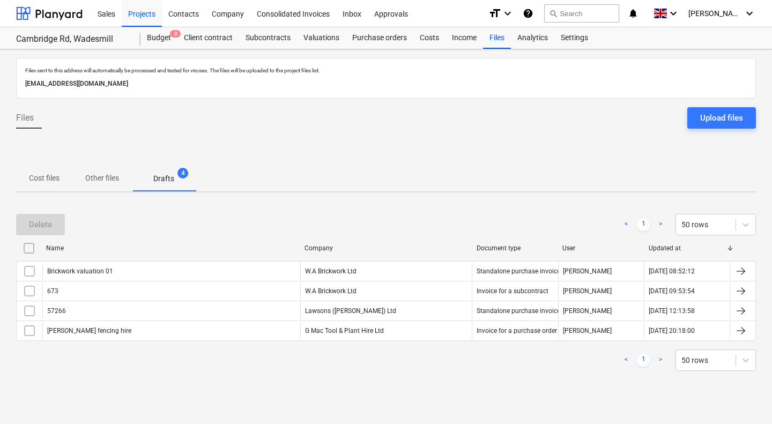
click at [241, 358] on div "< 1 > 50 rows" at bounding box center [386, 360] width 740 height 21
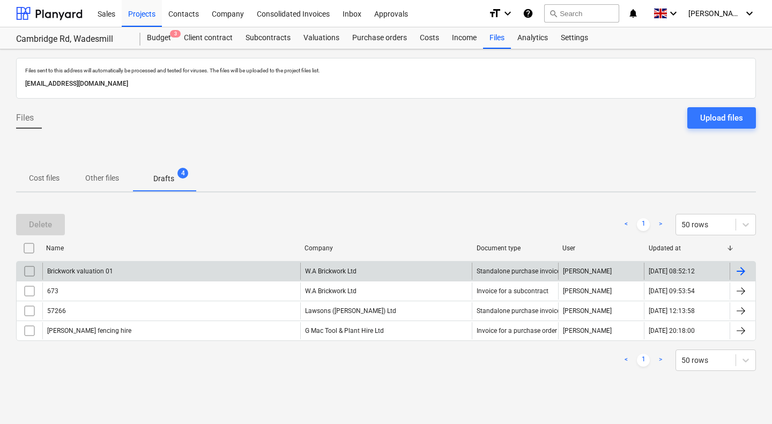
click at [126, 271] on div "Brickwork valuation 01" at bounding box center [171, 271] width 258 height 17
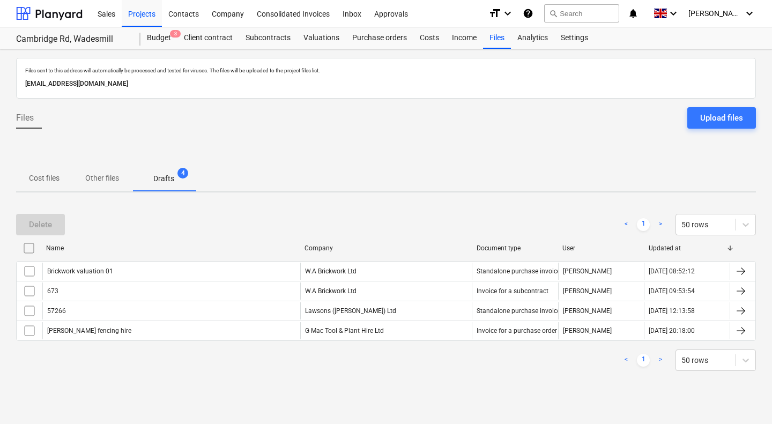
click at [30, 250] on input "checkbox" at bounding box center [28, 248] width 17 height 17
click at [42, 222] on div "Delete" at bounding box center [40, 225] width 23 height 14
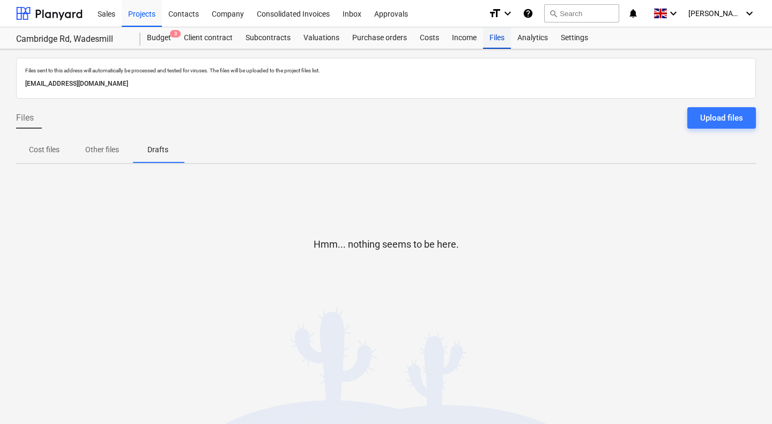
click at [496, 36] on div "Files" at bounding box center [497, 37] width 28 height 21
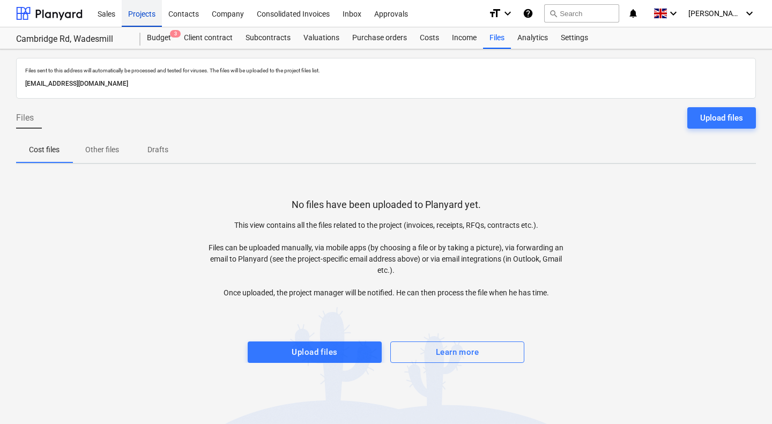
click at [148, 14] on div "Projects" at bounding box center [142, 12] width 40 height 27
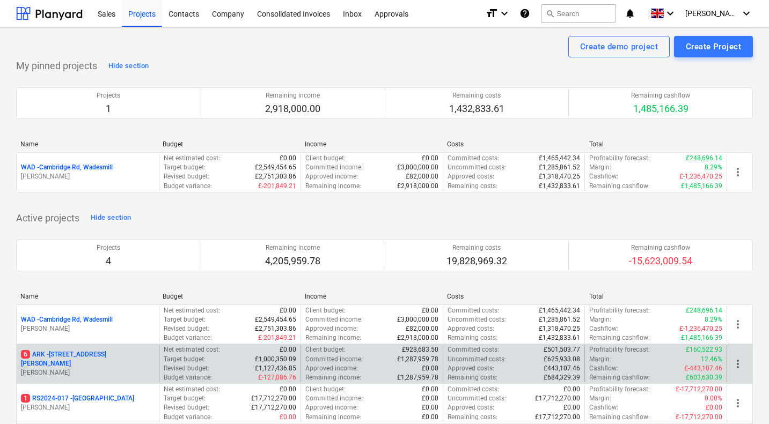
click at [77, 362] on p "[STREET_ADDRESS][PERSON_NAME]" at bounding box center [88, 359] width 134 height 18
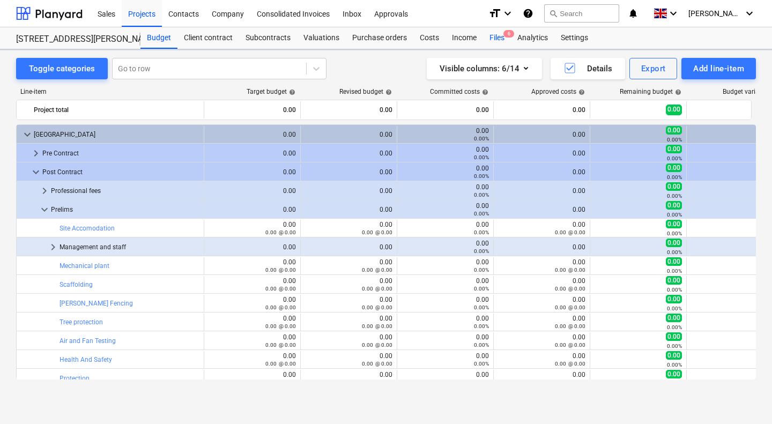
click at [496, 43] on div "Files 6" at bounding box center [497, 37] width 28 height 21
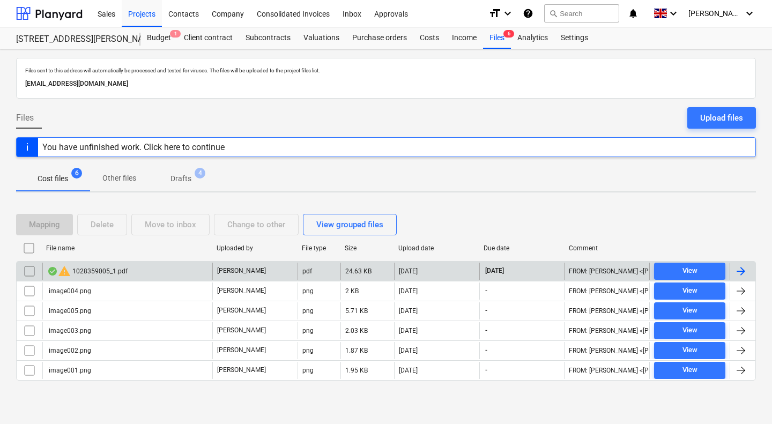
click at [99, 274] on div "warning 1028359005_1.pdf" at bounding box center [87, 271] width 80 height 13
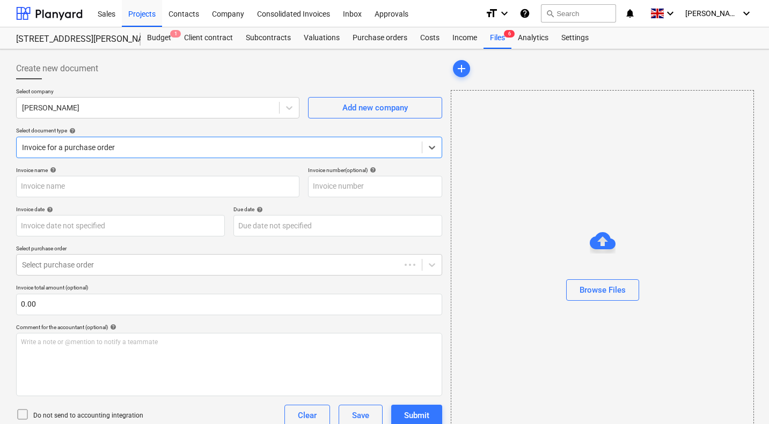
type input "1028359005"
type input "[DATE]"
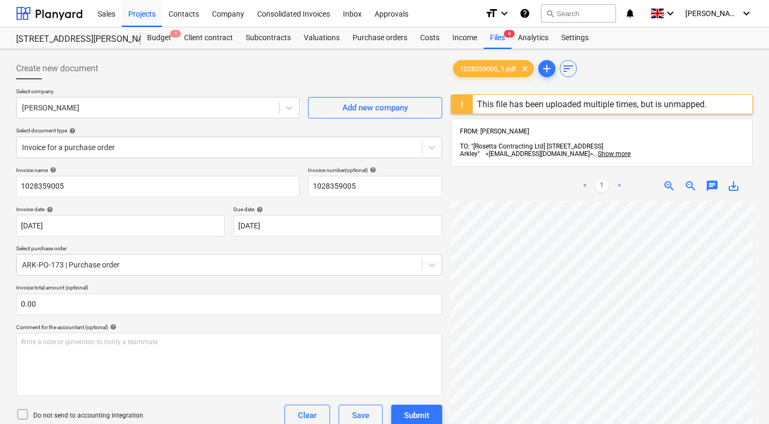
scroll to position [321, 422]
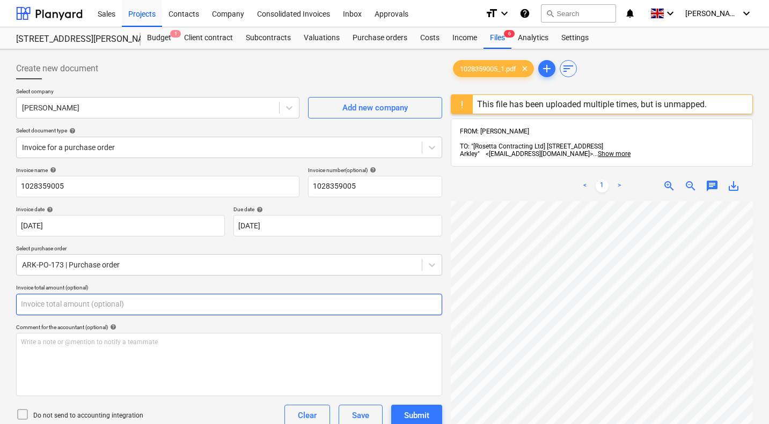
click at [222, 301] on input "text" at bounding box center [229, 304] width 426 height 21
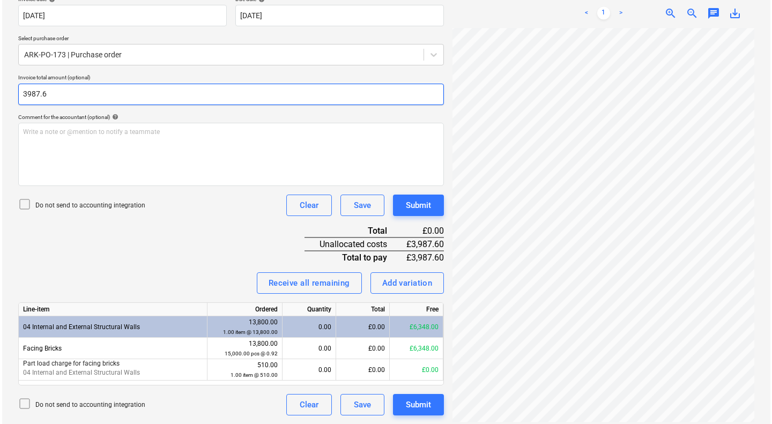
scroll to position [204, 379]
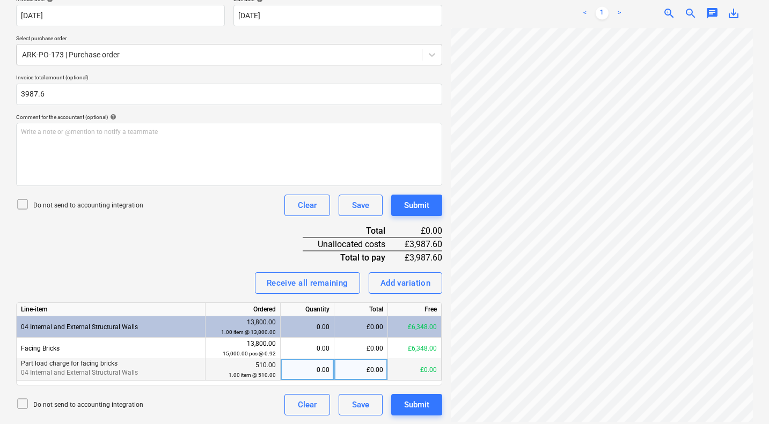
type input "3,987.60"
click at [357, 372] on div "£0.00" at bounding box center [361, 369] width 54 height 21
type input "510"
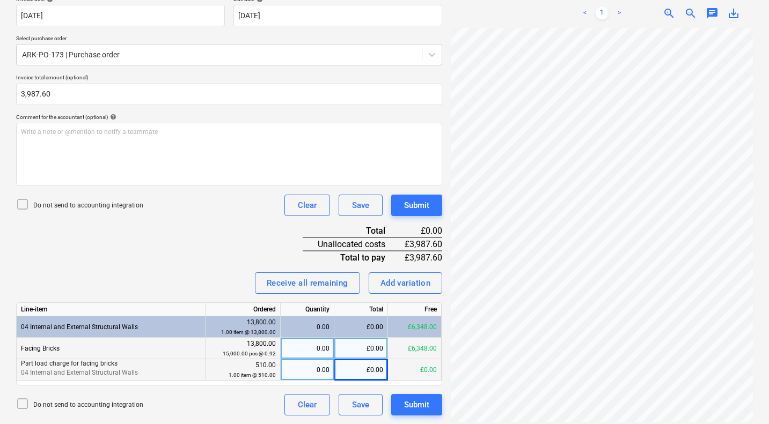
click at [364, 350] on div "£0.00" at bounding box center [361, 348] width 54 height 21
type input "3477.6"
click at [192, 261] on div "Invoice name help 1028359005 Invoice number (optional) help 1028359005 Invoice …" at bounding box center [229, 186] width 426 height 459
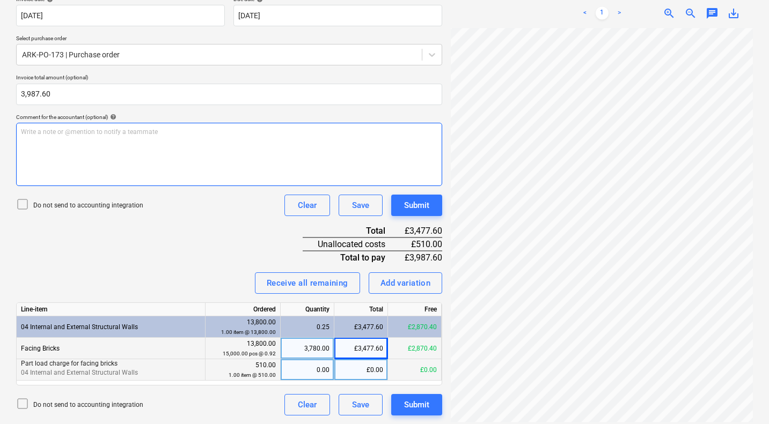
click at [120, 135] on p "Write a note or @mention to notify a teammate [PERSON_NAME]" at bounding box center [229, 132] width 416 height 9
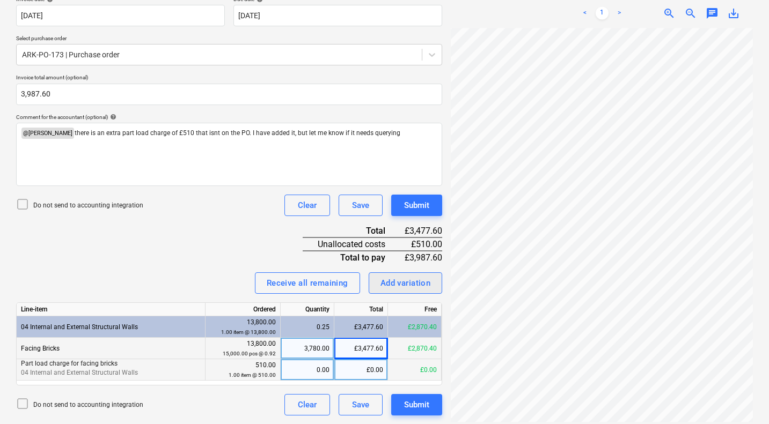
click at [404, 282] on div "Add variation" at bounding box center [405, 283] width 50 height 14
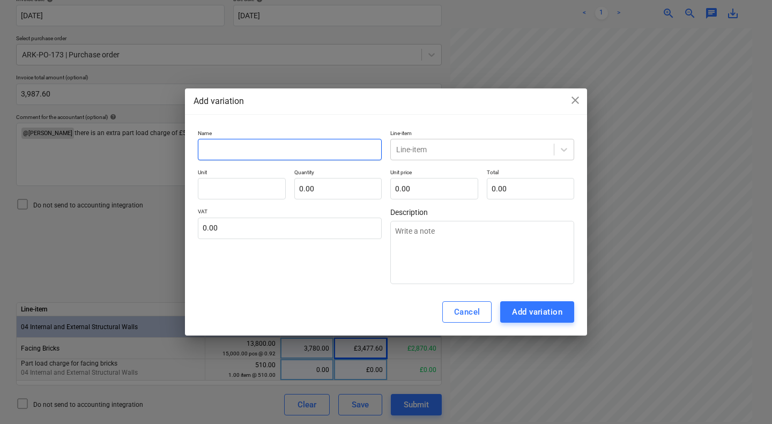
click at [264, 152] on input "text" at bounding box center [290, 149] width 184 height 21
type input "p"
type textarea "x"
type input "pa"
type textarea "x"
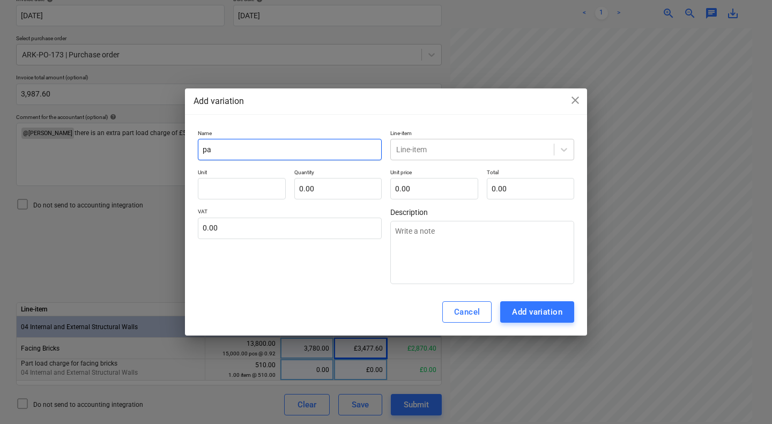
type input "par"
type textarea "x"
type input "part"
type textarea "x"
type input "part"
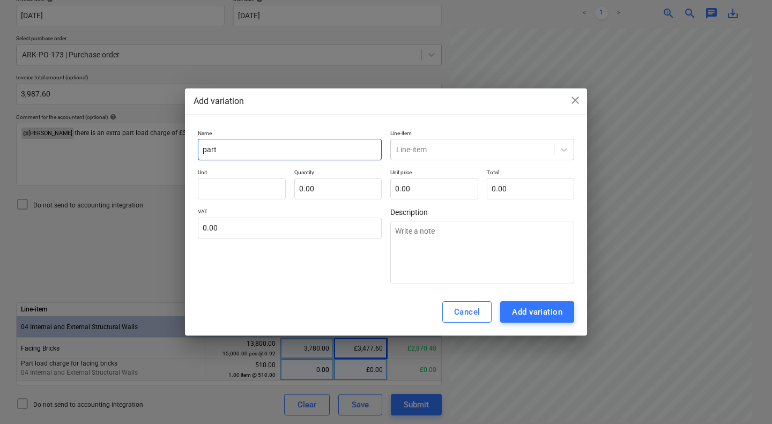
type textarea "x"
type input "part l"
type textarea "x"
type input "part lo"
type textarea "x"
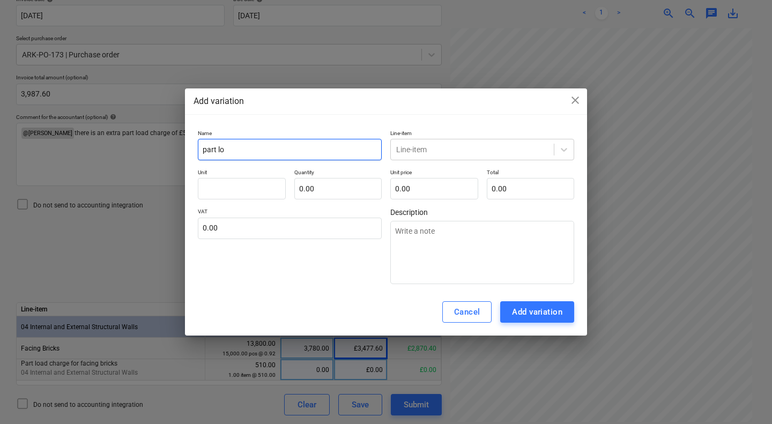
type input "part loa"
type textarea "x"
type input "part load"
type textarea "x"
type input "part load"
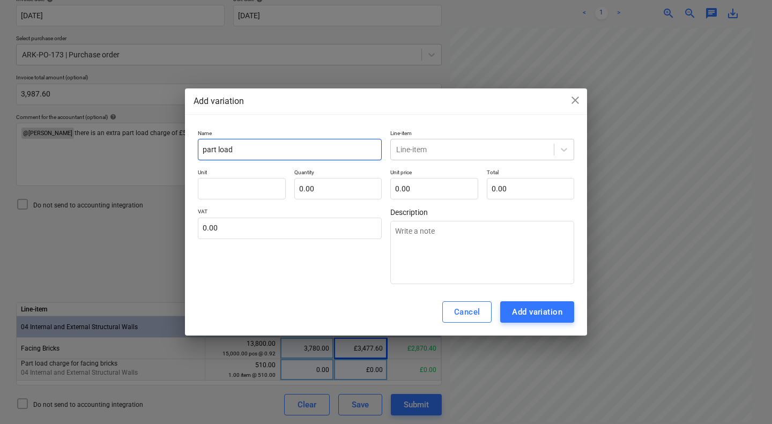
type textarea "x"
type input "part load c"
type textarea "x"
type input "part load ch"
type textarea "x"
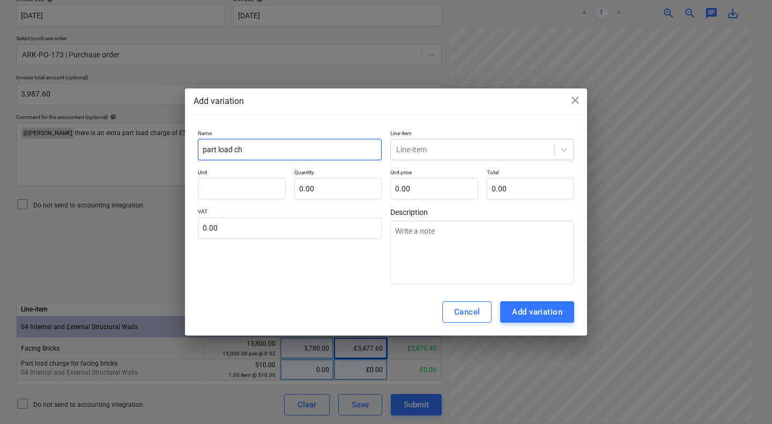
type input "part load cha"
type textarea "x"
type input "part load char"
type textarea "x"
type input "part load charg"
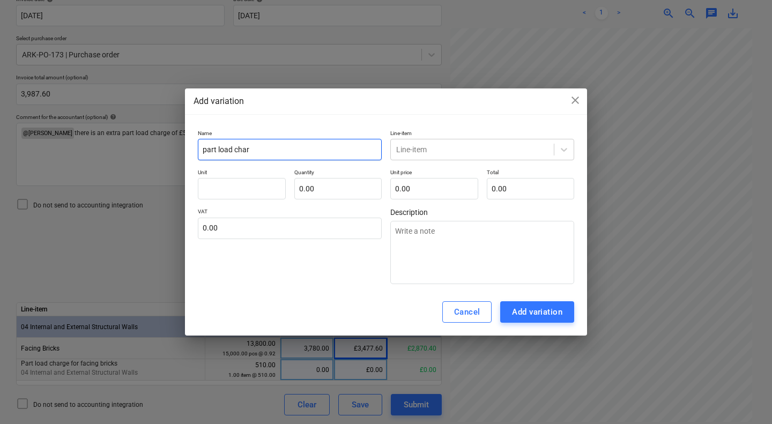
type textarea "x"
type input "part load charge"
type textarea "x"
type input "part load charge"
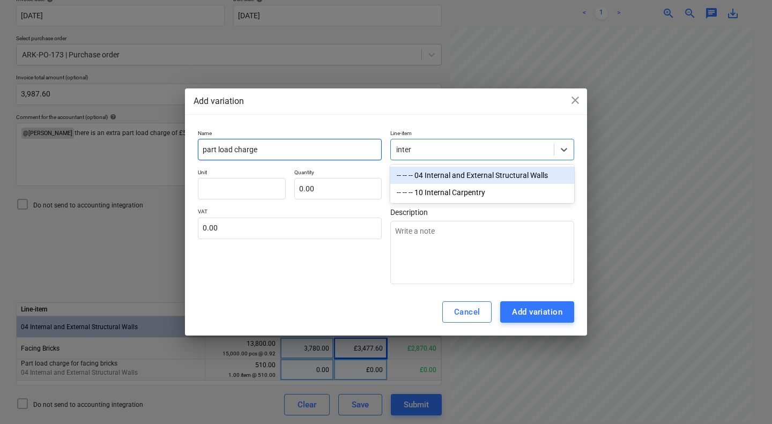
type input "intern"
type textarea "x"
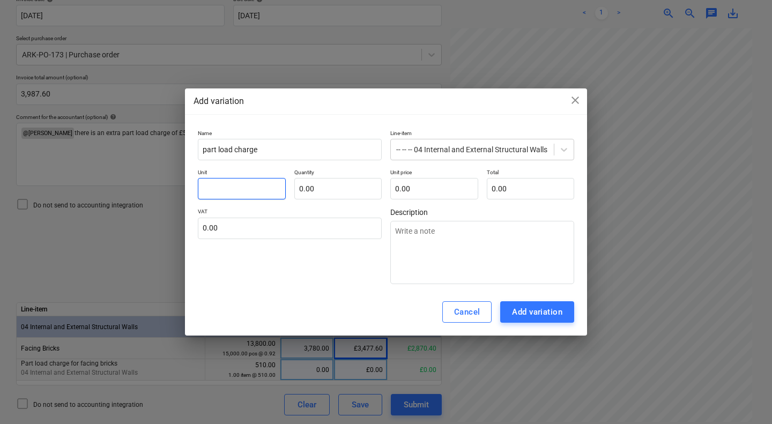
type input "i"
type textarea "x"
type input "it"
type textarea "x"
type input "itw"
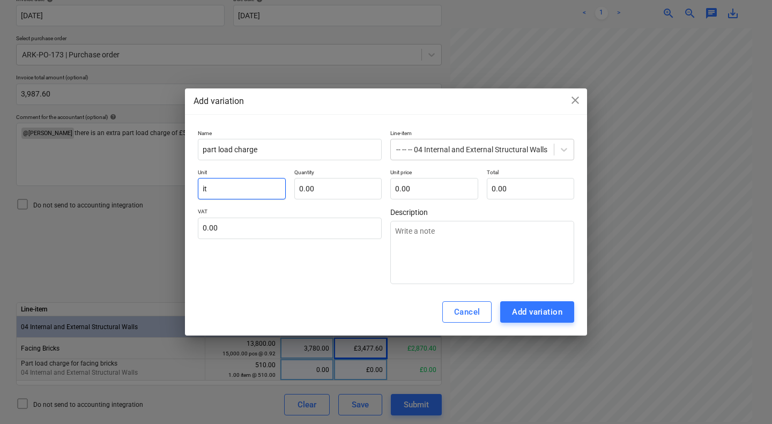
type textarea "x"
type input "itwm"
type textarea "x"
type input "itwm"
type input "1"
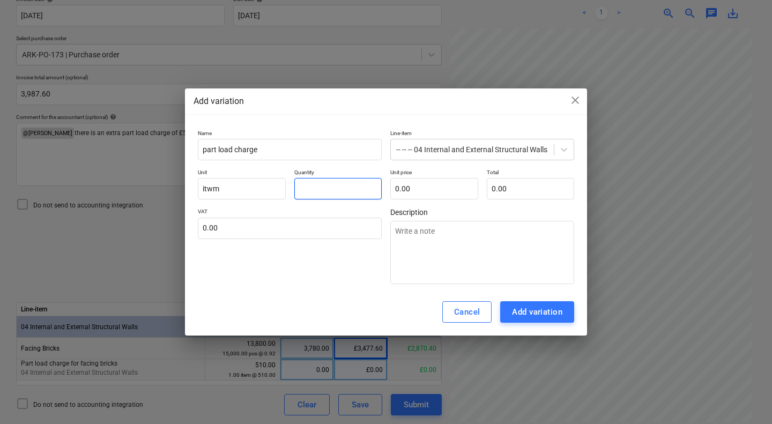
type textarea "x"
type input "1.00"
type input "5"
type textarea "x"
type input "5.00"
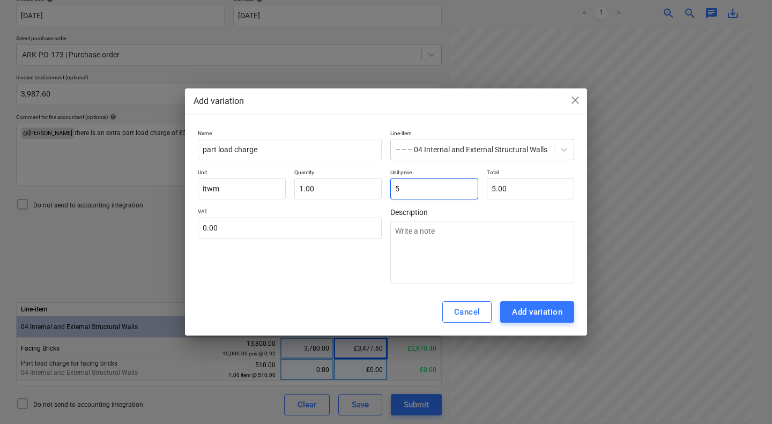
type input "51"
type textarea "x"
type input "51.00"
type input "510"
type textarea "x"
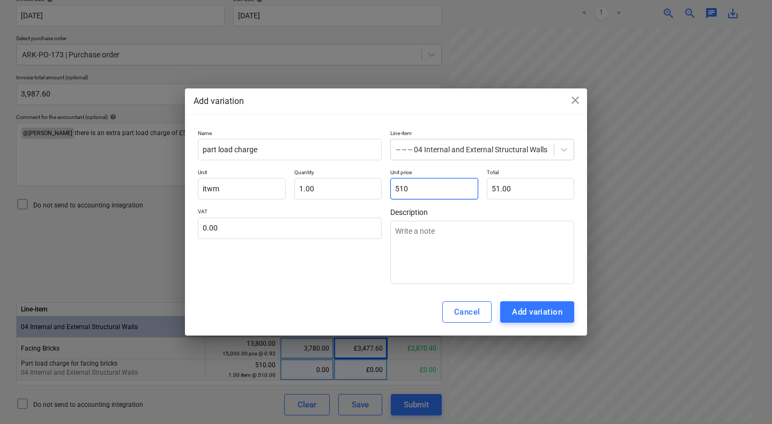
type input "510.00"
click at [541, 314] on div "Add variation" at bounding box center [537, 312] width 50 height 14
type textarea "x"
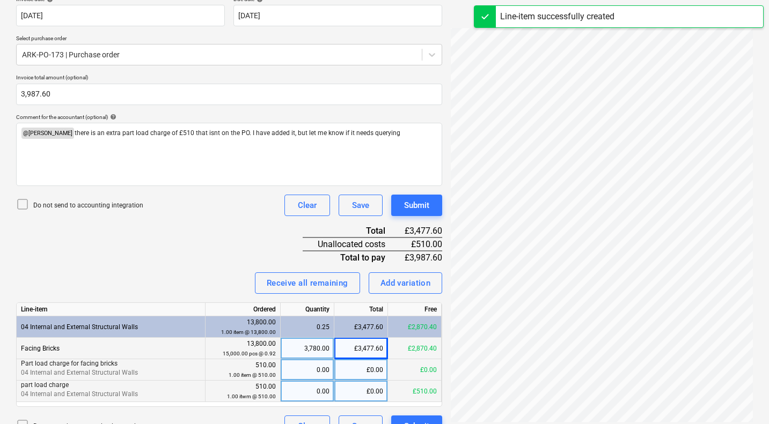
click at [365, 392] on div "£0.00" at bounding box center [361, 391] width 54 height 21
type input "510"
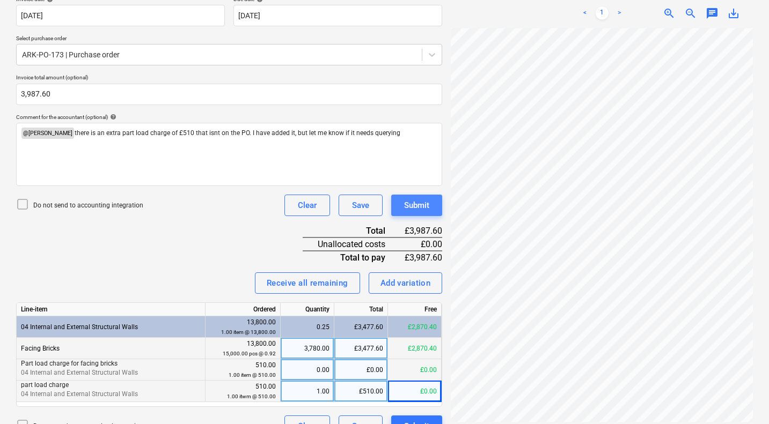
click at [425, 204] on div "Submit" at bounding box center [416, 205] width 25 height 14
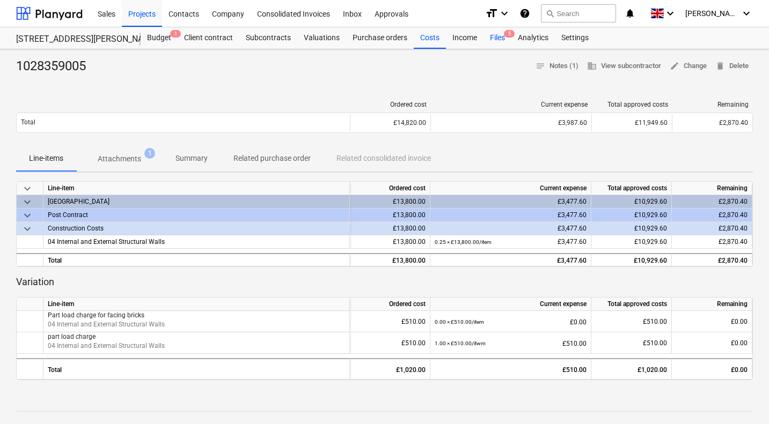
click at [497, 38] on div "Files 5" at bounding box center [497, 37] width 28 height 21
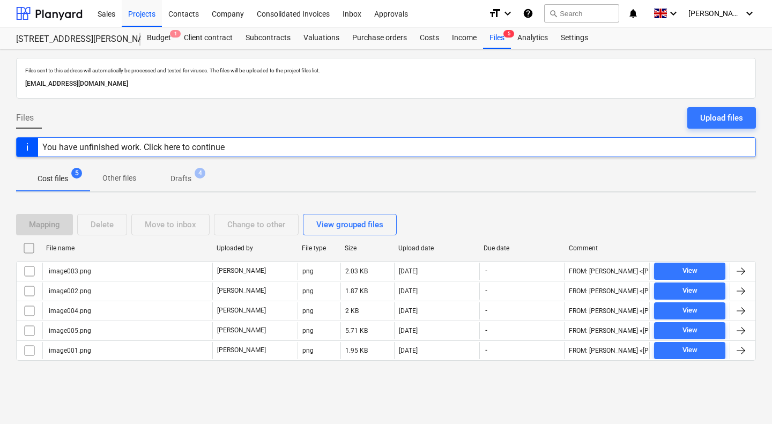
click at [28, 248] on input "checkbox" at bounding box center [28, 248] width 17 height 17
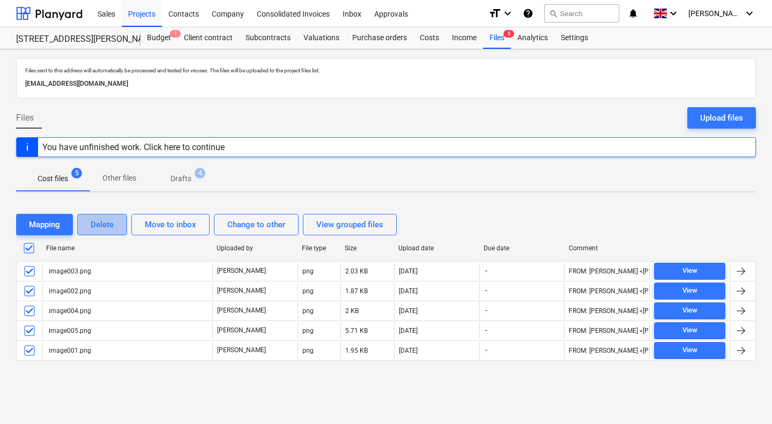
click at [114, 223] on button "Delete" at bounding box center [102, 224] width 50 height 21
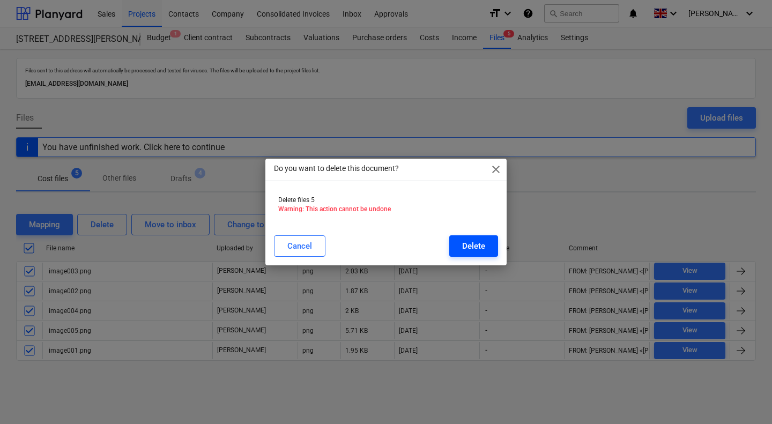
click at [470, 244] on div "Delete" at bounding box center [473, 246] width 23 height 14
